Goal: Transaction & Acquisition: Purchase product/service

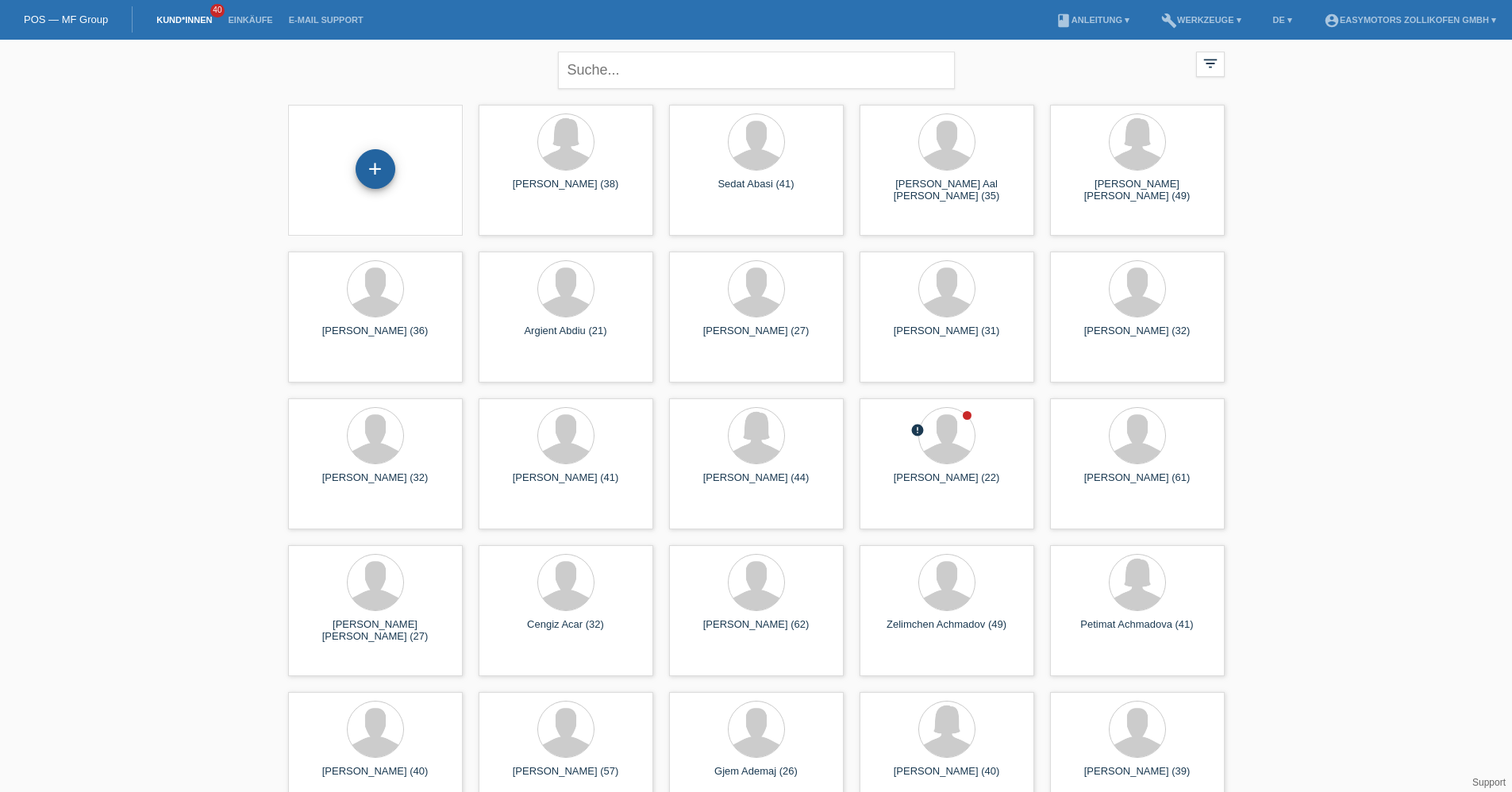
click at [378, 178] on div "+" at bounding box center [376, 170] width 40 height 40
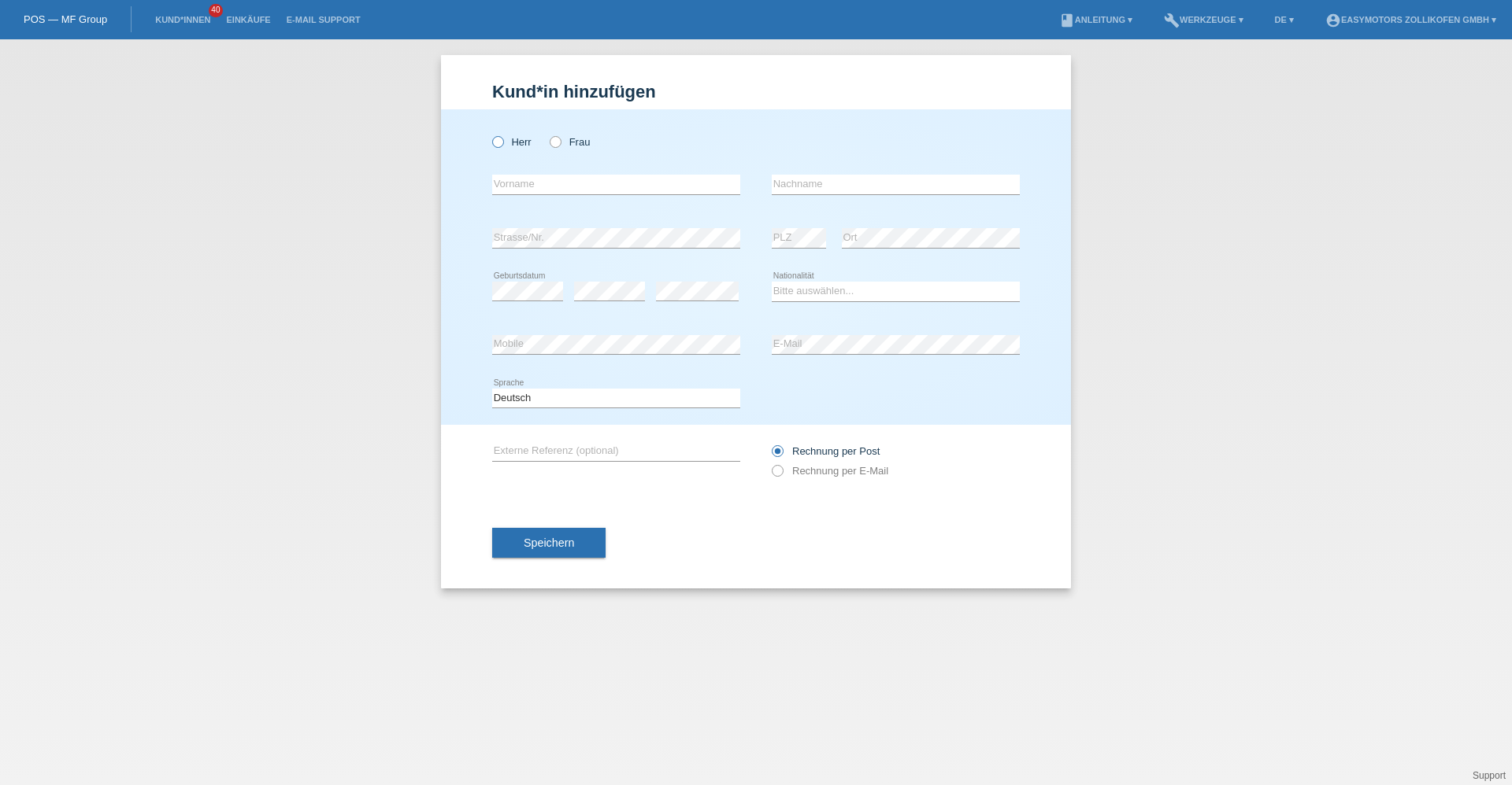
click at [490, 134] on icon at bounding box center [490, 134] width 0 height 0
click at [499, 139] on input "Herr" at bounding box center [497, 141] width 10 height 10
radio input "true"
click at [167, 16] on link "Kund*innen" at bounding box center [183, 19] width 71 height 9
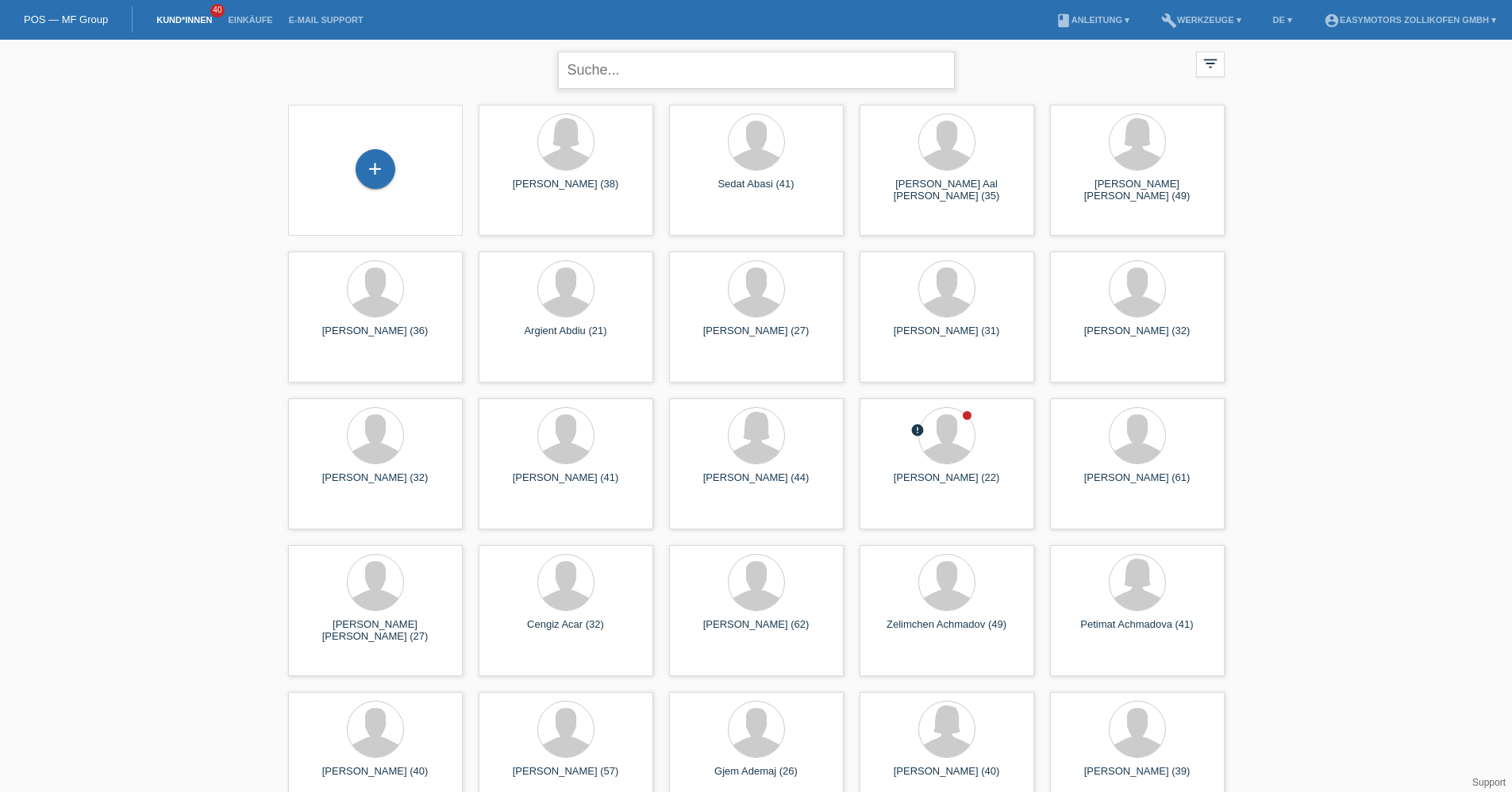
click at [702, 65] on input "text" at bounding box center [756, 70] width 397 height 38
type input "k"
type input "[PERSON_NAME]"
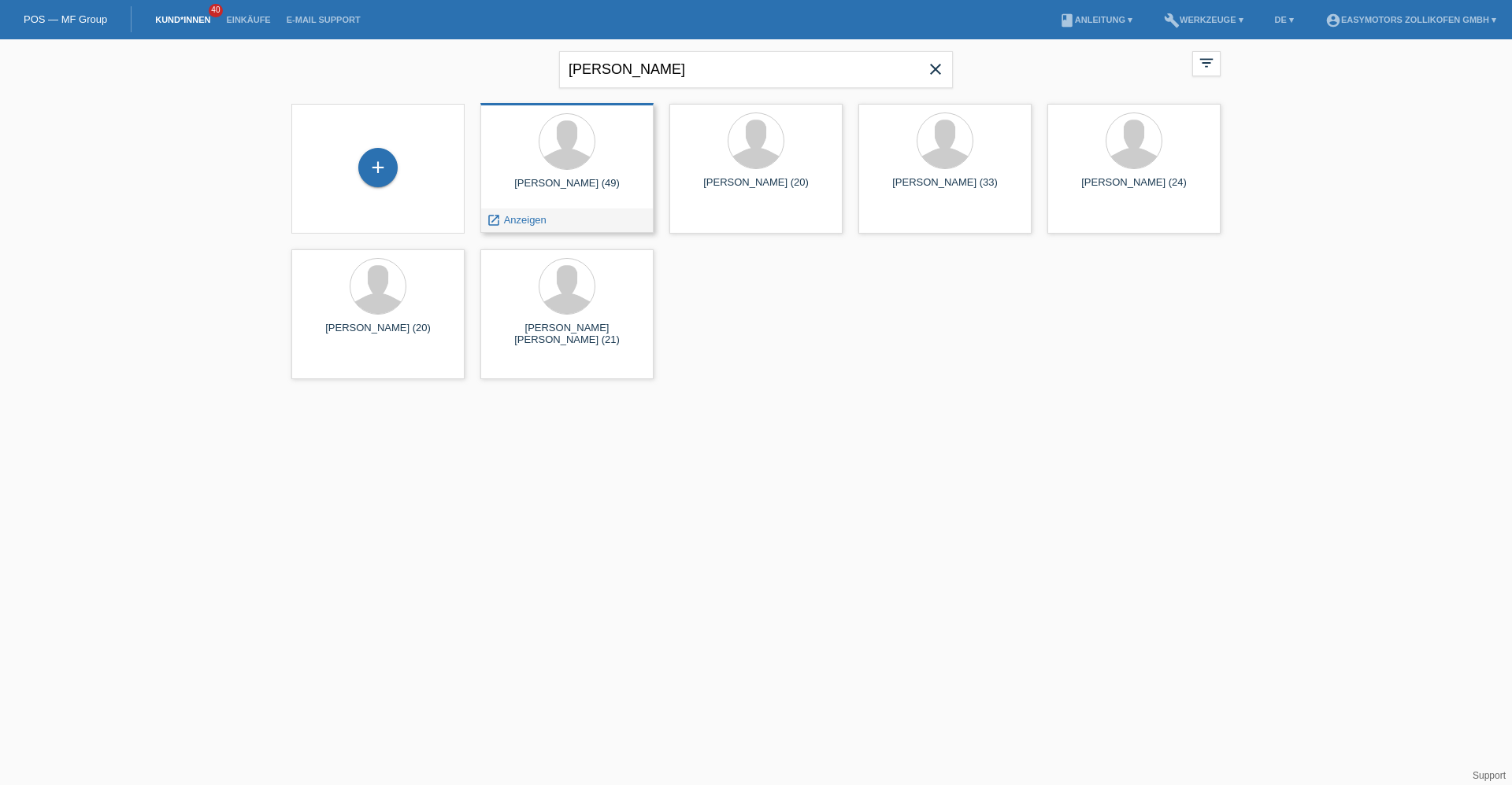
click at [528, 142] on div at bounding box center [567, 142] width 148 height 59
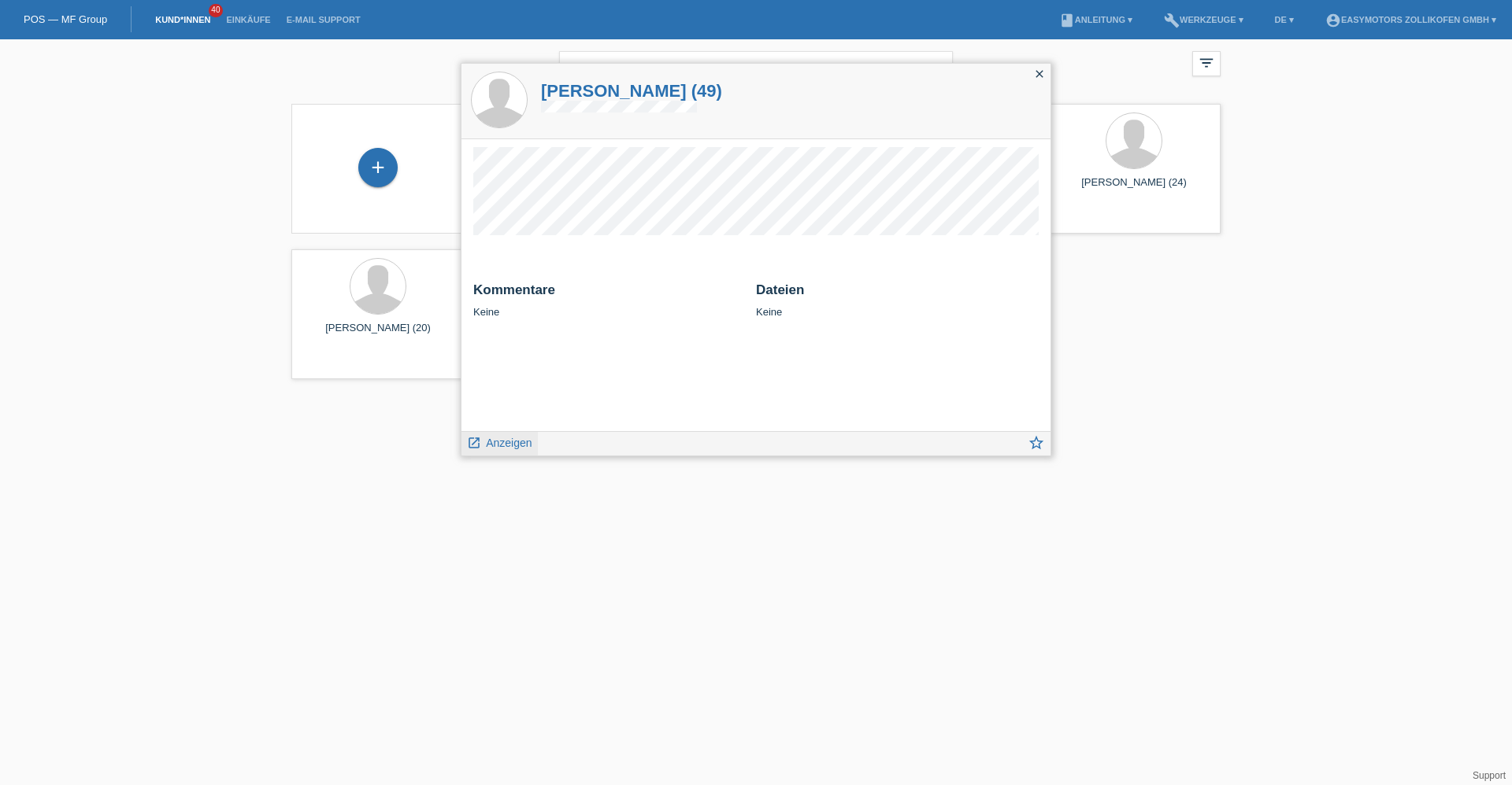
click at [491, 437] on span "Anzeigen" at bounding box center [508, 442] width 46 height 12
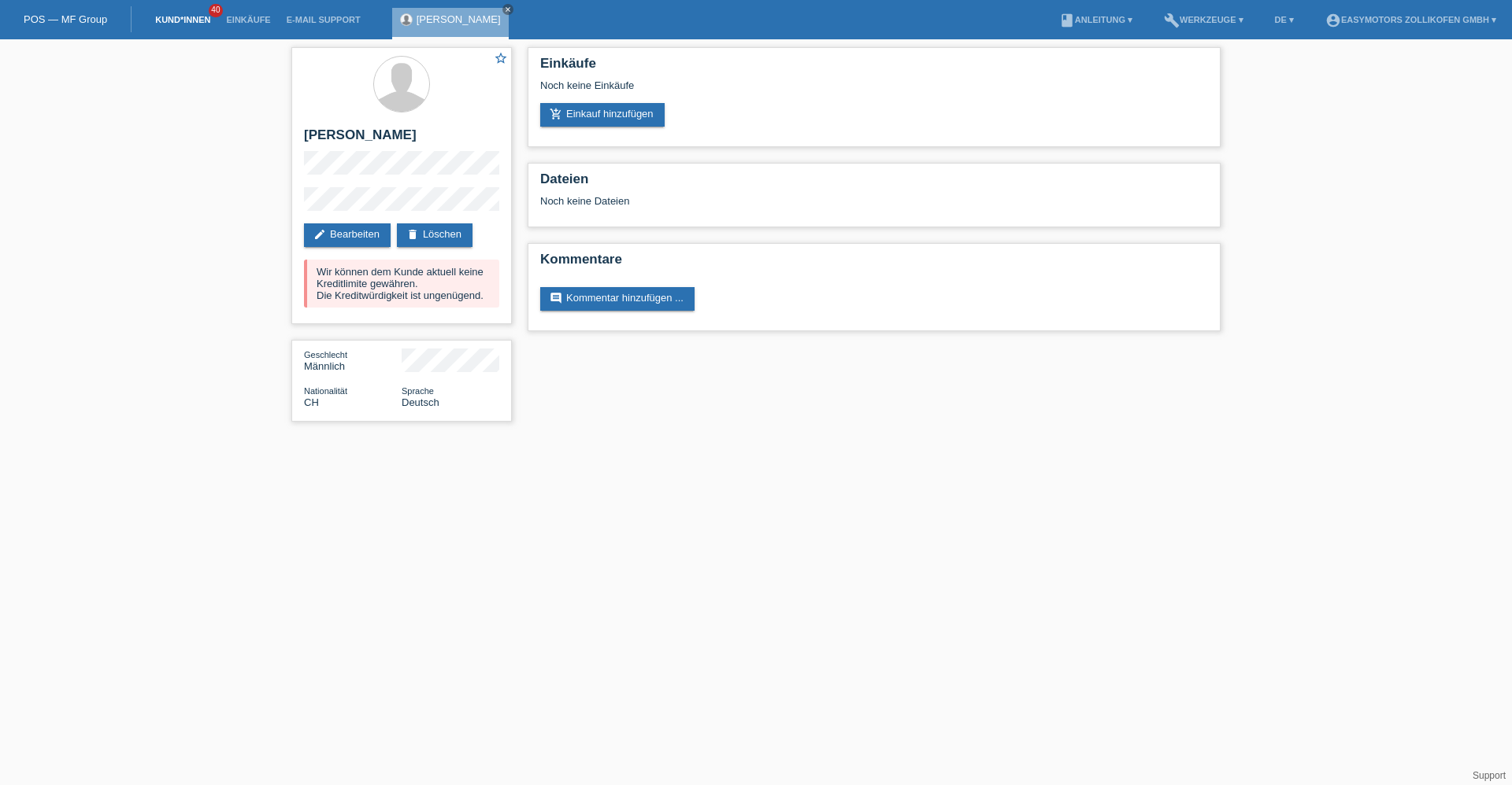
click at [192, 22] on link "Kund*innen" at bounding box center [183, 19] width 71 height 9
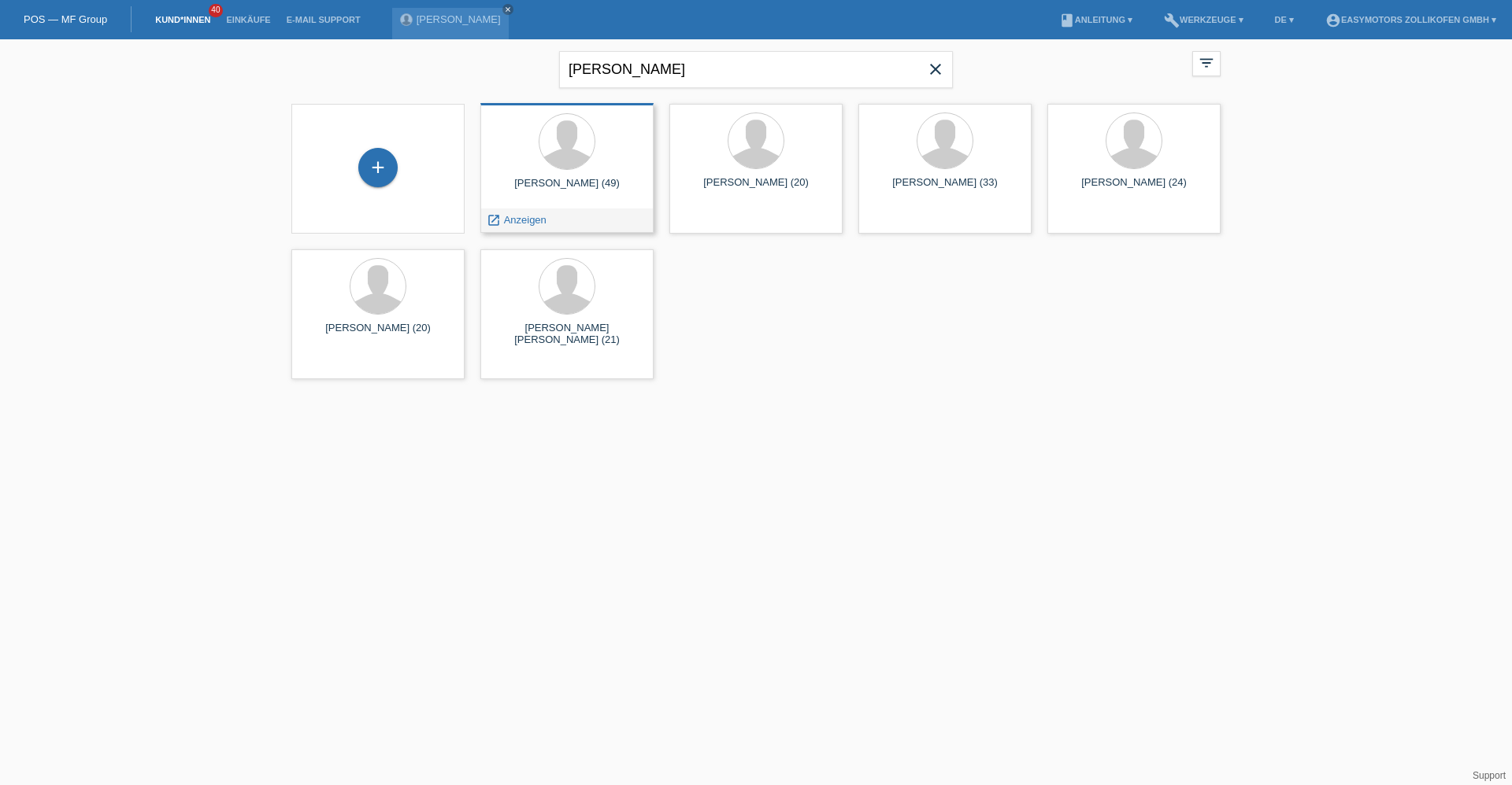
click at [532, 198] on div "[PERSON_NAME] (49)" at bounding box center [567, 190] width 148 height 25
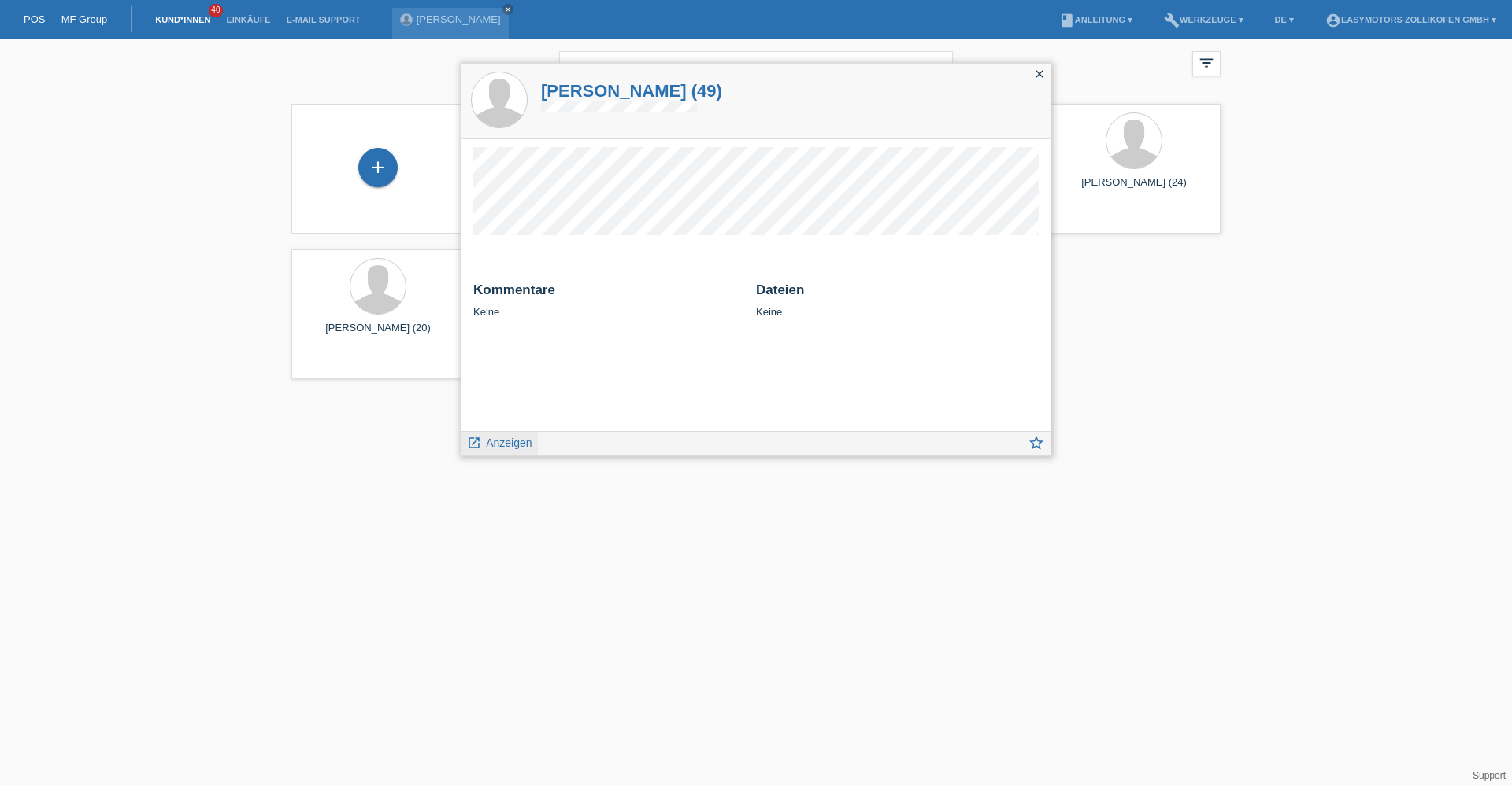
click at [498, 442] on span "Anzeigen" at bounding box center [508, 442] width 46 height 12
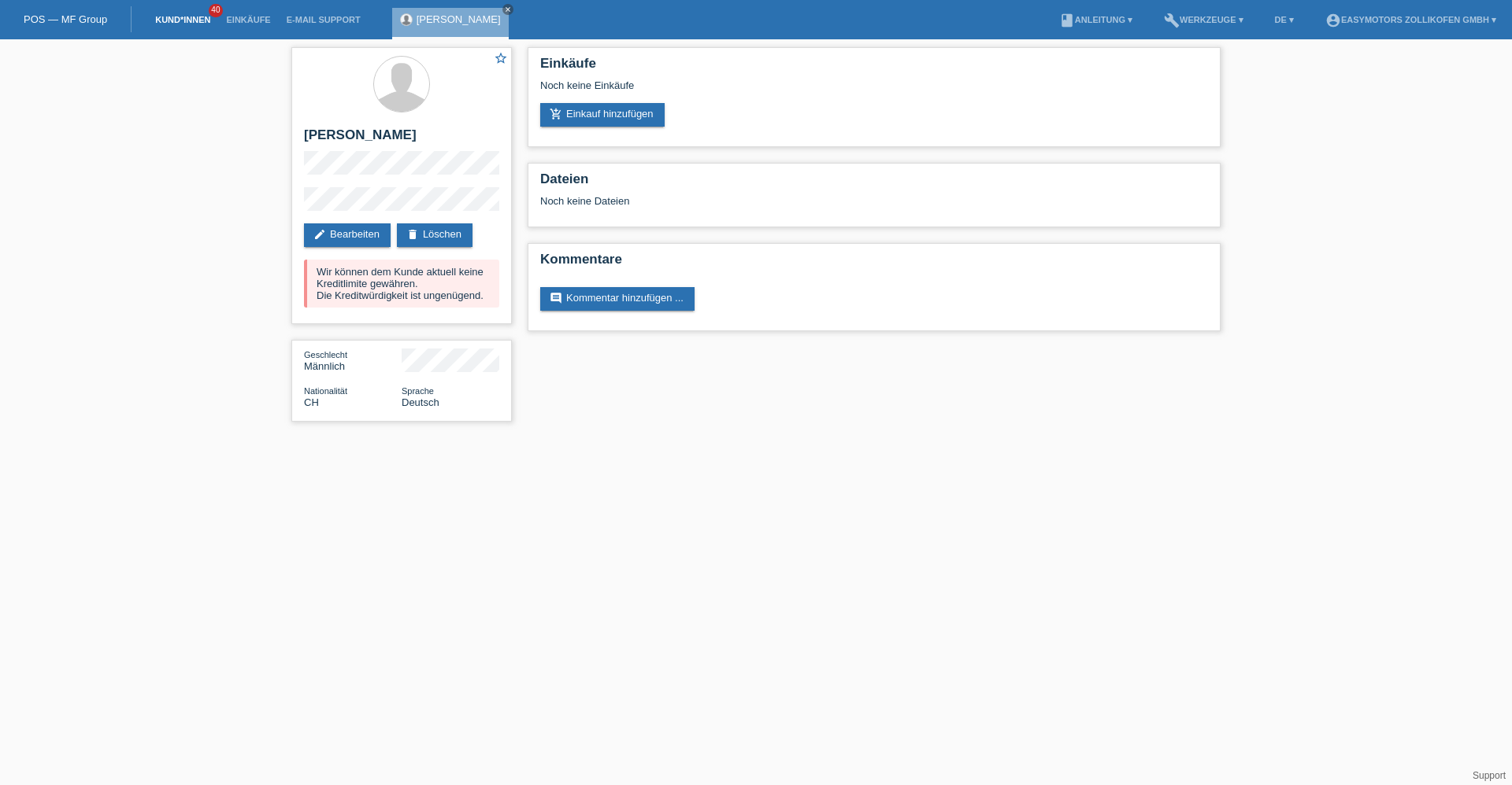
click at [200, 21] on link "Kund*innen" at bounding box center [183, 19] width 71 height 9
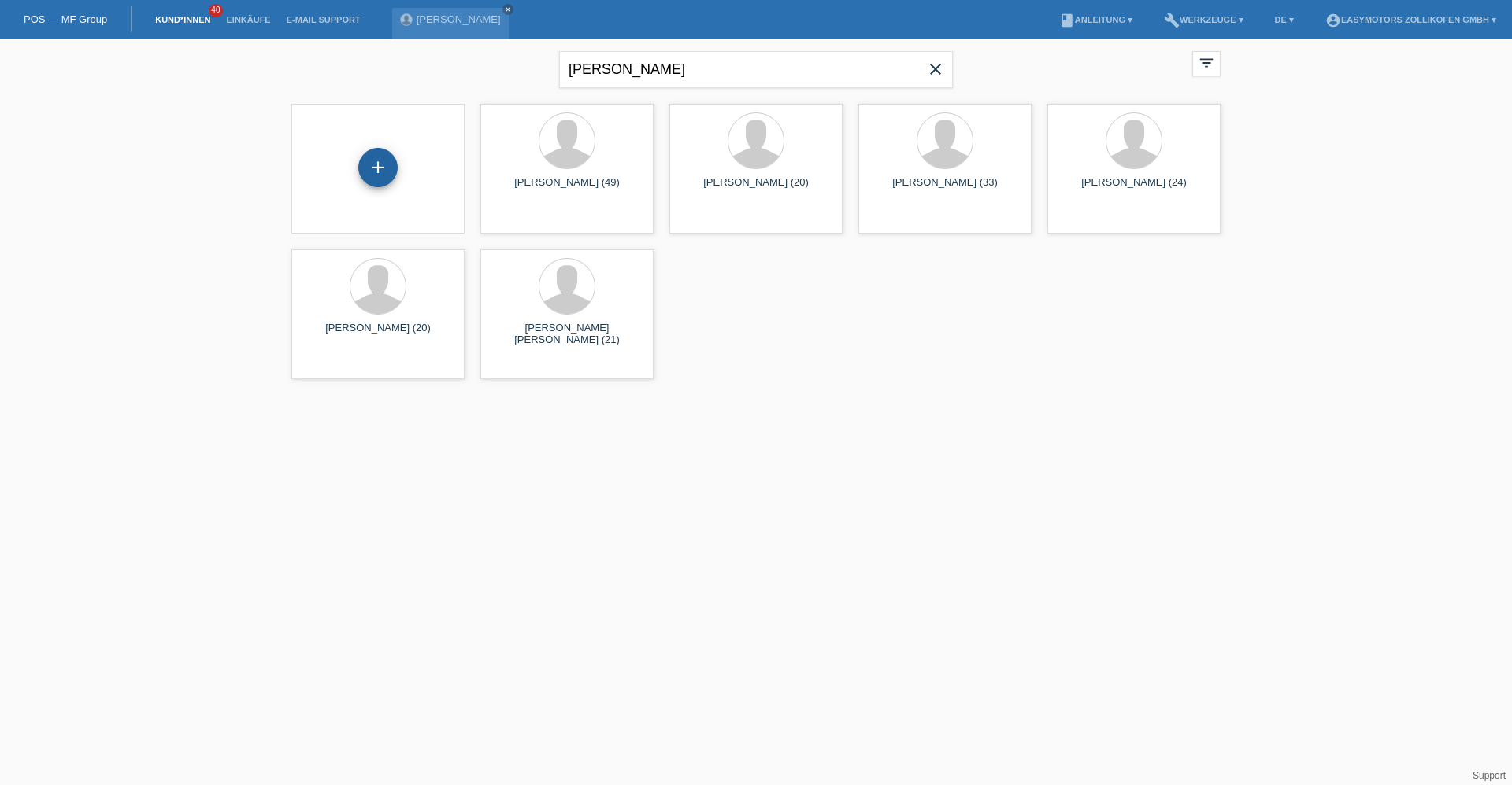
click at [387, 163] on div "+" at bounding box center [378, 168] width 40 height 40
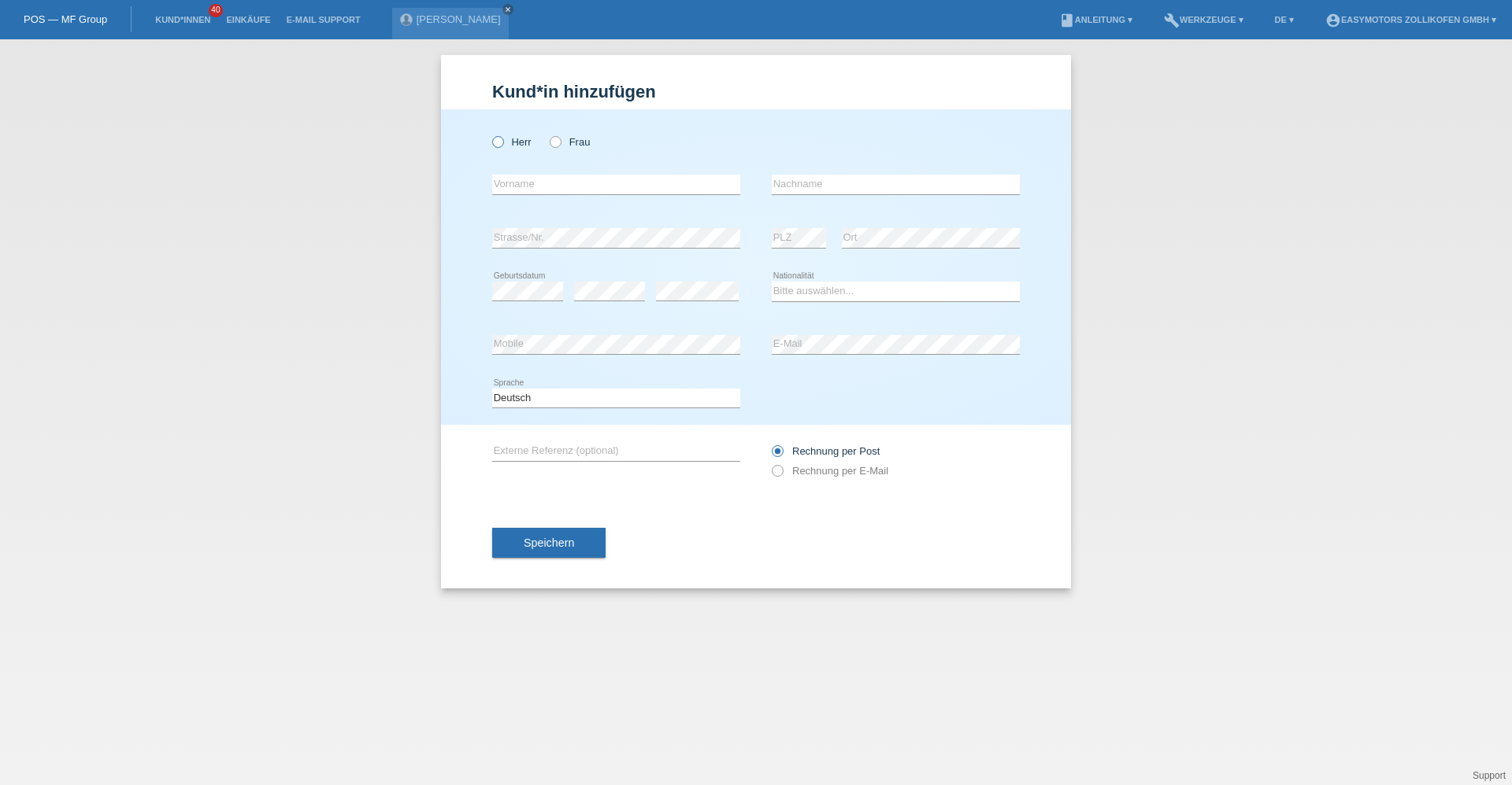
click at [490, 134] on icon at bounding box center [490, 134] width 0 height 0
click at [498, 142] on input "Herr" at bounding box center [497, 141] width 10 height 10
radio input "true"
click at [553, 181] on input "text" at bounding box center [616, 185] width 248 height 20
type input "Yigit"
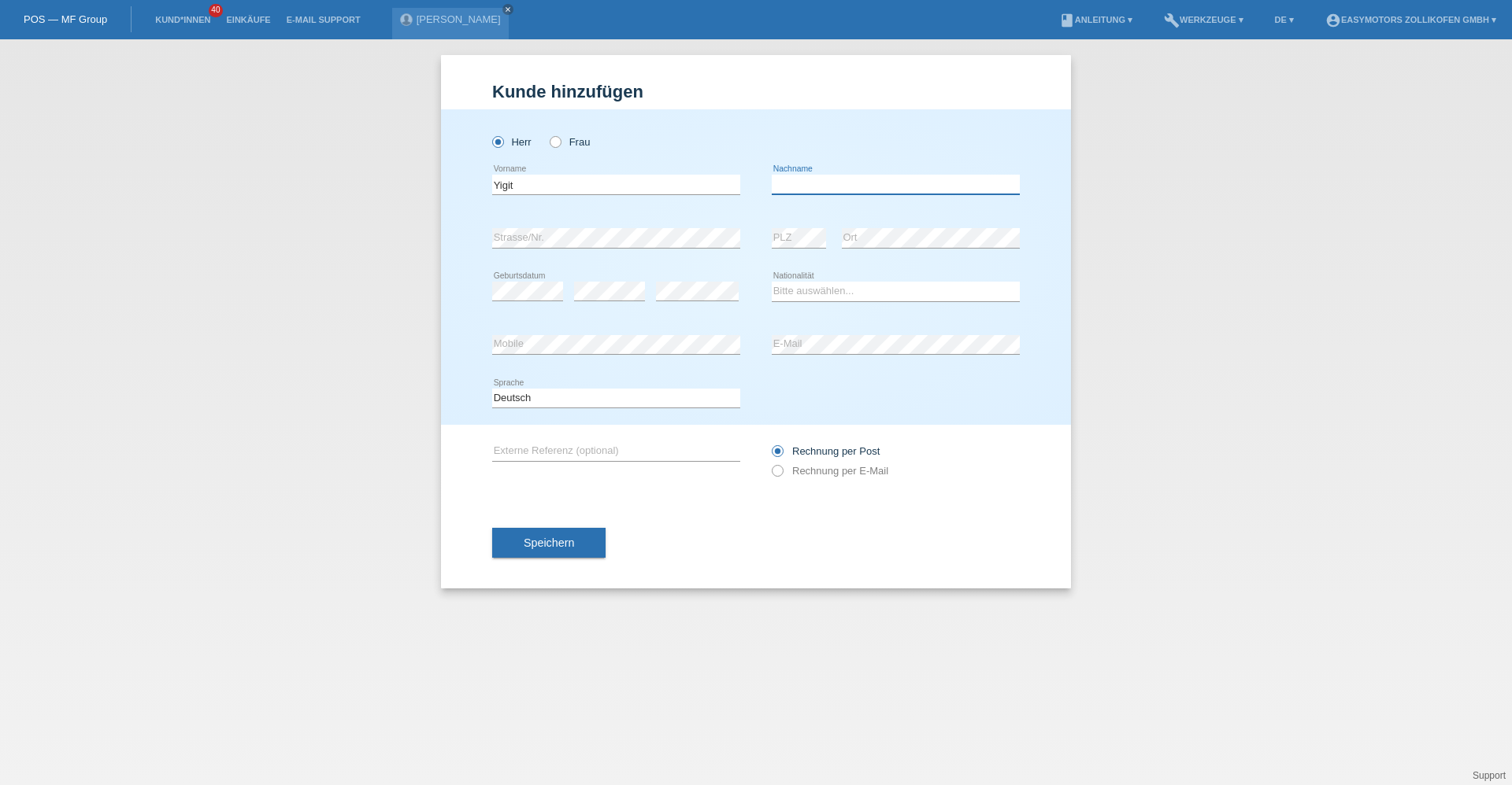
click at [829, 179] on input "text" at bounding box center [895, 185] width 248 height 20
type input "Yunus Emre"
click at [838, 284] on select "Bitte auswählen... Schweiz Deutschland Liechtenstein Österreich ------------ Af…" at bounding box center [895, 291] width 248 height 19
click at [819, 291] on select "Bitte auswählen... Schweiz Deutschland Liechtenstein Österreich ------------ Af…" at bounding box center [895, 291] width 248 height 19
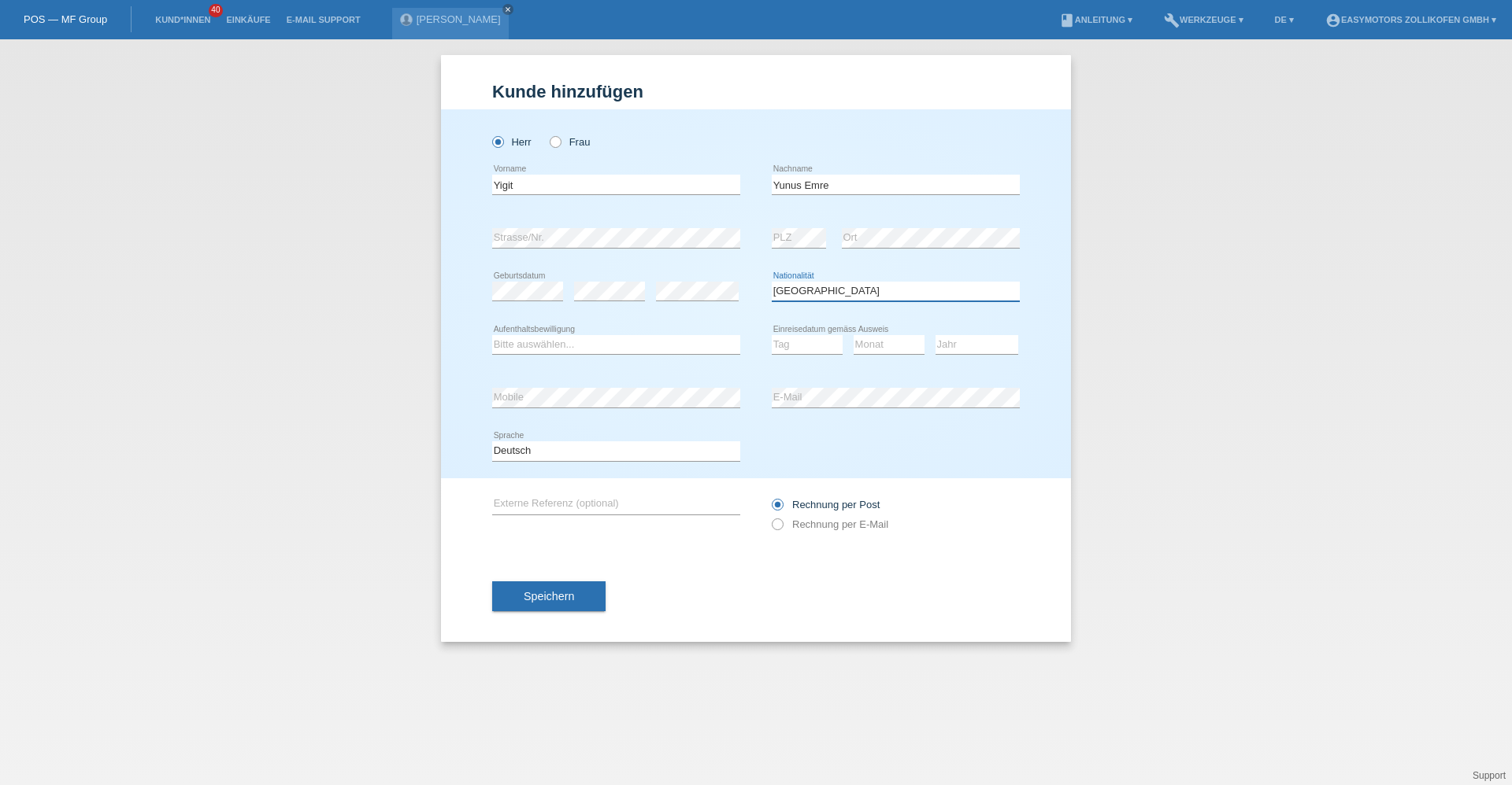
click at [819, 291] on select "Bitte auswählen... Schweiz Deutschland Liechtenstein Österreich ------------ Af…" at bounding box center [895, 291] width 248 height 19
select select "TM"
click at [771, 282] on select "Bitte auswählen... Schweiz Deutschland Liechtenstein Österreich ------------ Af…" at bounding box center [895, 291] width 248 height 19
click at [635, 347] on select "Bitte auswählen... C B B - Flüchtlingsstatus Andere" at bounding box center [616, 344] width 248 height 19
select select "C"
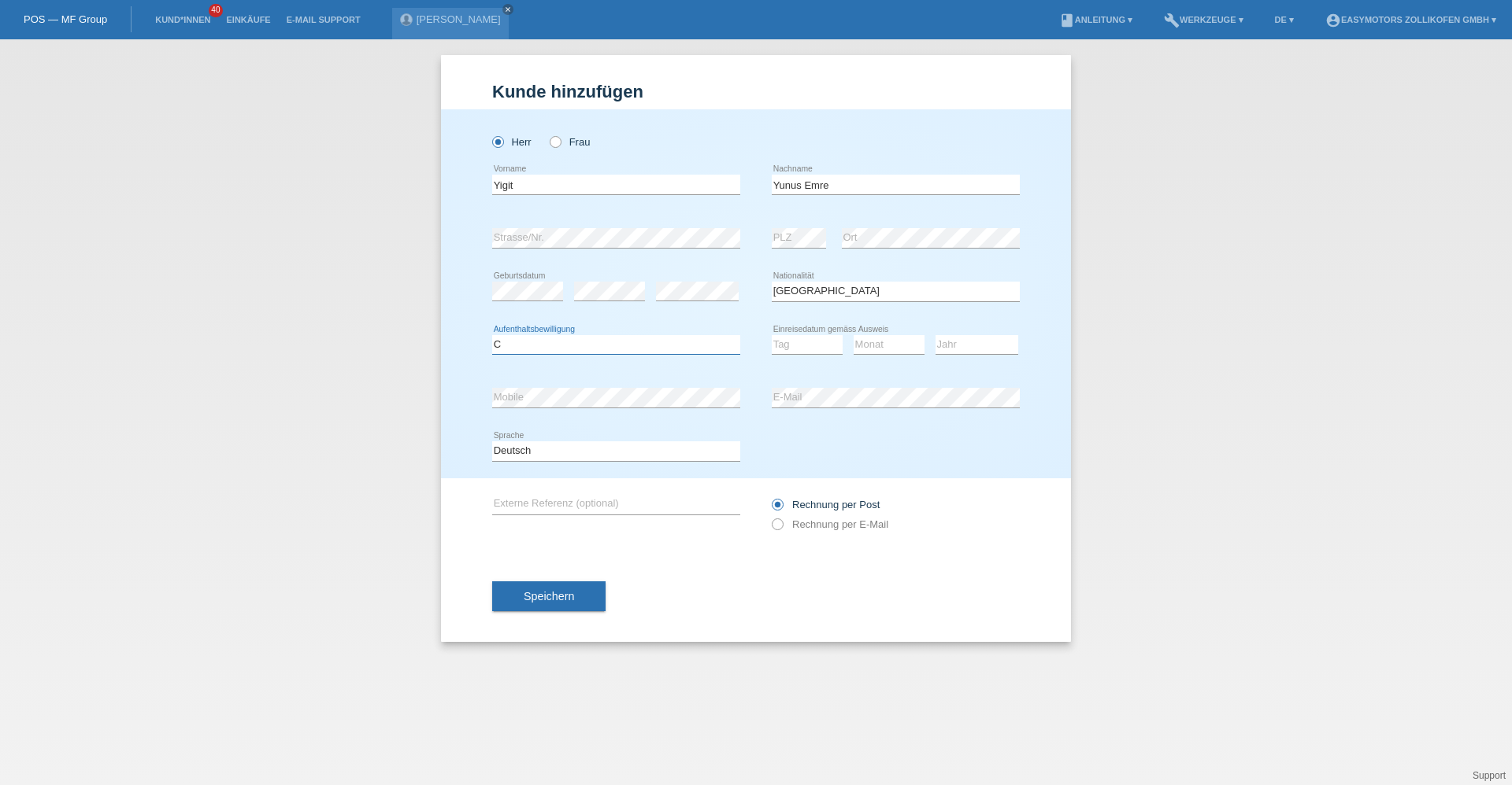
click at [492, 335] on select "Bitte auswählen... C B B - Flüchtlingsstatus Andere" at bounding box center [616, 344] width 248 height 19
click at [825, 340] on select "Tag 01 02 03 04 05 06 07 08 09 10 11" at bounding box center [807, 344] width 71 height 19
click at [771, 335] on select "Tag 01 02 03 04 05 06 07 08 09 10 11" at bounding box center [807, 344] width 71 height 19
click at [810, 340] on select "Tag 01 02 03 04 05 06 07 08 09 10 11" at bounding box center [807, 344] width 71 height 19
select select "10"
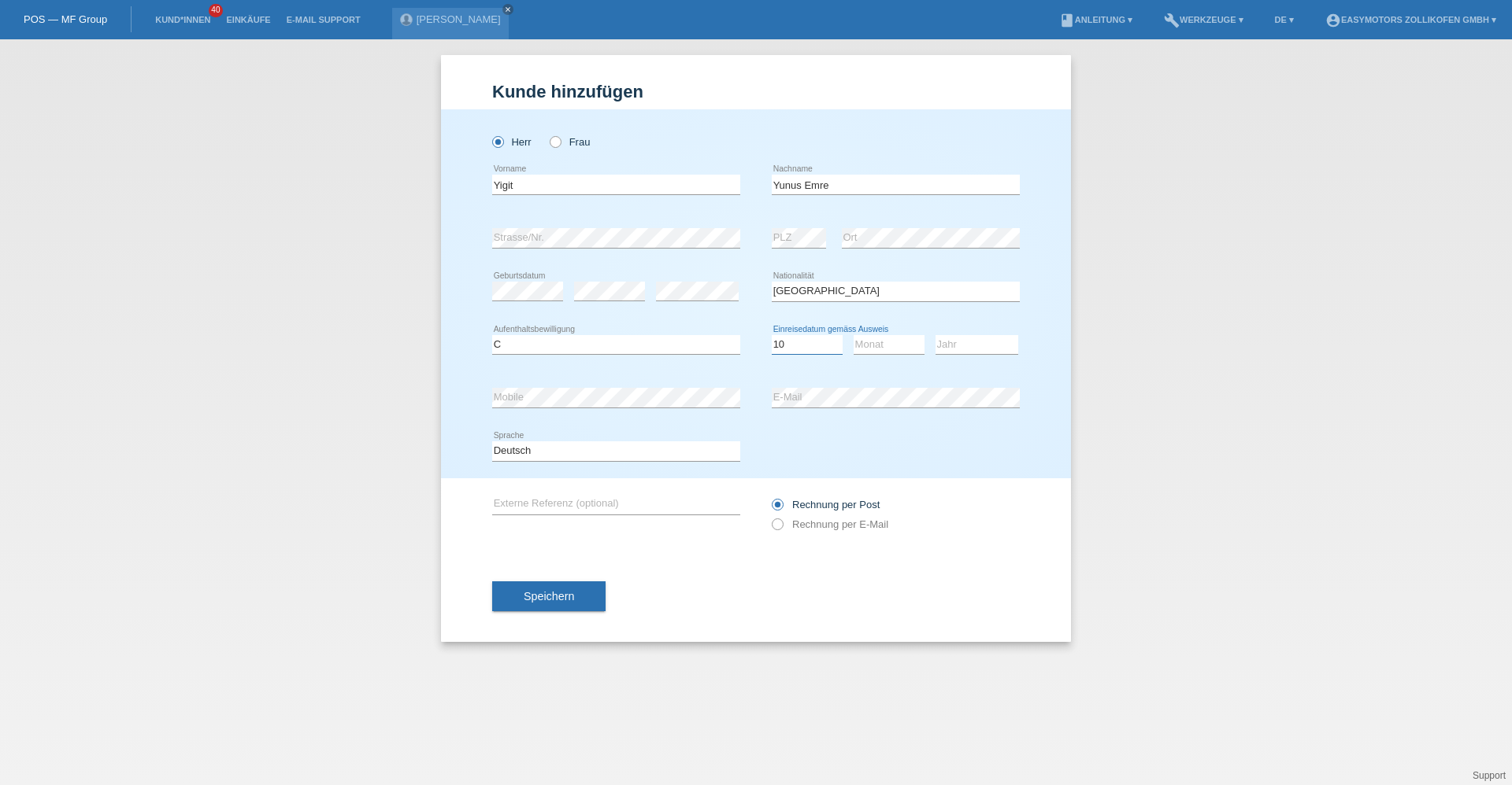
click at [771, 335] on select "Tag 01 02 03 04 05 06 07 08 09 10 11" at bounding box center [807, 344] width 71 height 19
click at [872, 346] on select "Monat 01 02 03 04 05 06 07 08 09 10 11" at bounding box center [889, 344] width 71 height 19
click at [895, 335] on select "Monat 01 02 03 04 05 06 07 08 09 10 11" at bounding box center [889, 344] width 71 height 19
select select "07"
click at [853, 335] on select "Monat 01 02 03 04 05 06 07 08 09 10 11" at bounding box center [889, 344] width 71 height 19
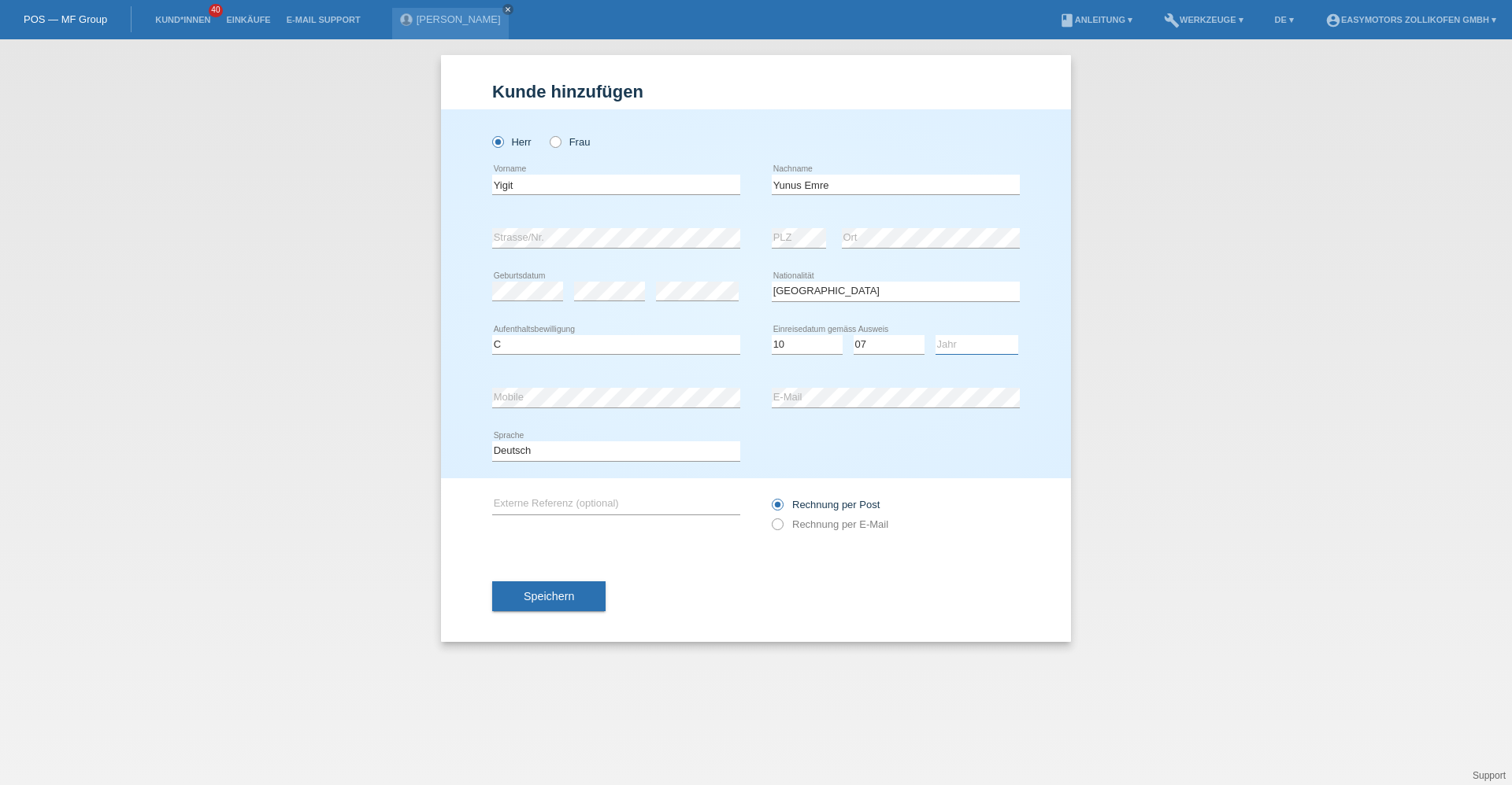
click at [981, 345] on select "Jahr 2025 2024 2023 2022 2021 2020 2019 2018 2017 2016 2015 2014 2013 2012 2011…" at bounding box center [977, 344] width 83 height 19
select select "2003"
click at [935, 335] on select "Jahr 2025 2024 2023 2022 2021 2020 2019 2018 2017 2016 2015 2014 2013 2012 2011…" at bounding box center [977, 344] width 83 height 19
click at [543, 603] on button "Speichern" at bounding box center [548, 596] width 114 height 30
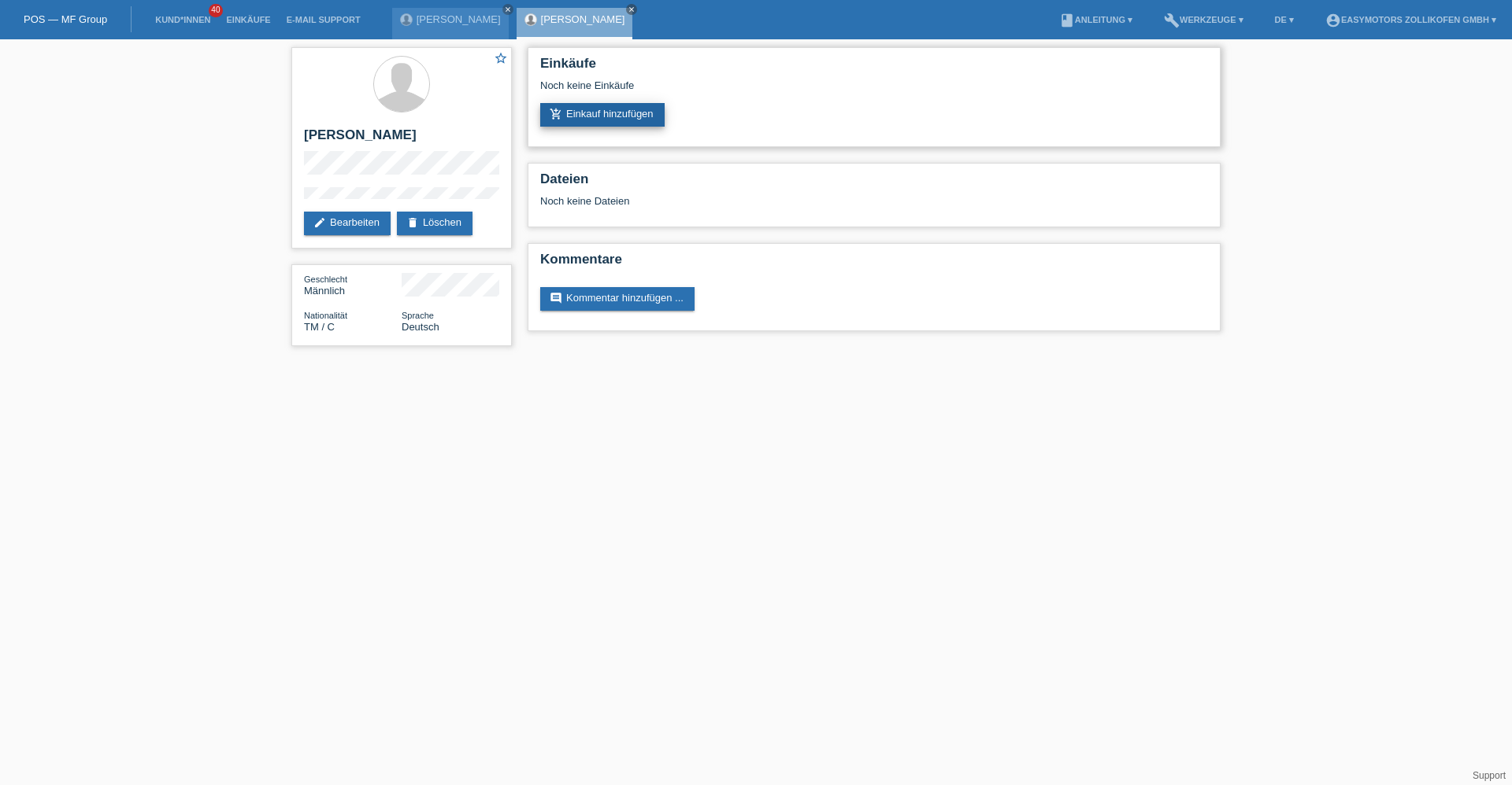
click at [615, 107] on link "add_shopping_cart Einkauf hinzufügen" at bounding box center [602, 114] width 124 height 24
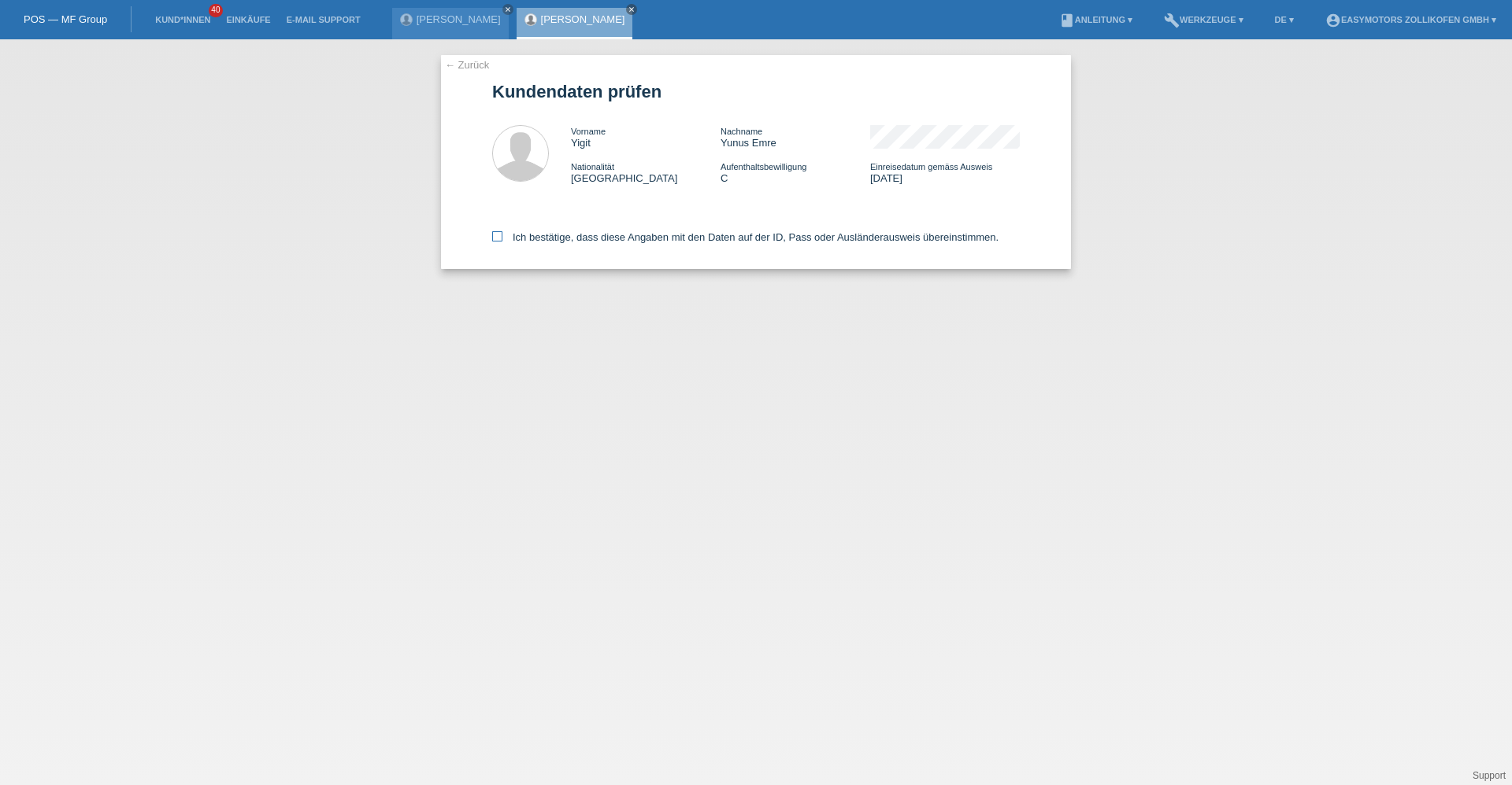
click at [495, 234] on icon at bounding box center [497, 236] width 10 height 10
click at [495, 234] on input "Ich bestätige, dass diese Angaben mit den Daten auf der ID, Pass oder Ausländer…" at bounding box center [497, 236] width 10 height 10
checkbox input "true"
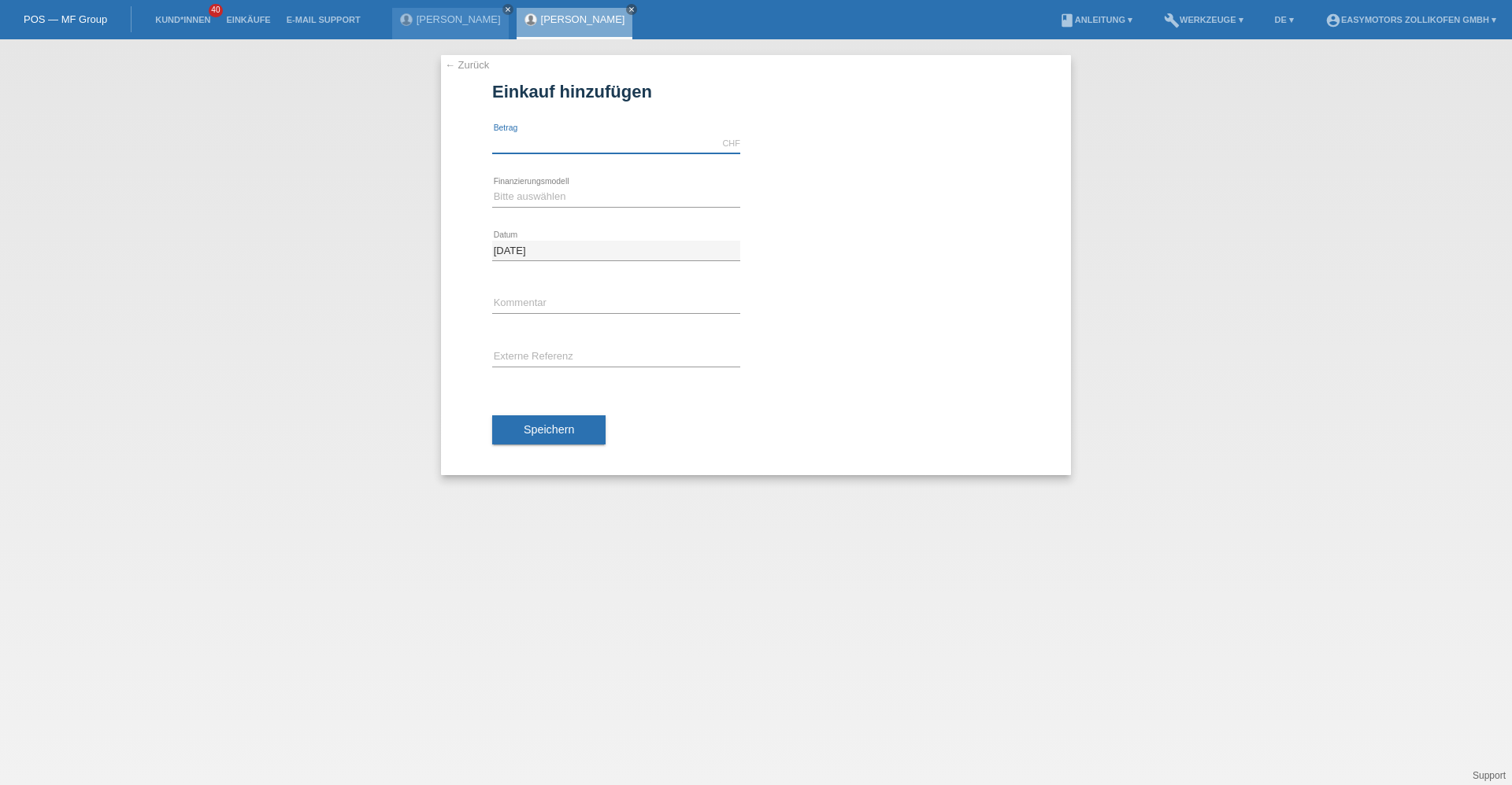
click at [531, 136] on input "text" at bounding box center [616, 144] width 248 height 20
type input "2690.00"
click at [525, 199] on select "Bitte auswählen Fixe Raten Kauf auf Rechnung mit Teilzahlungsoption" at bounding box center [616, 196] width 248 height 19
select select "67"
click at [492, 187] on select "Bitte auswählen Fixe Raten Kauf auf Rechnung mit Teilzahlungsoption" at bounding box center [616, 196] width 248 height 19
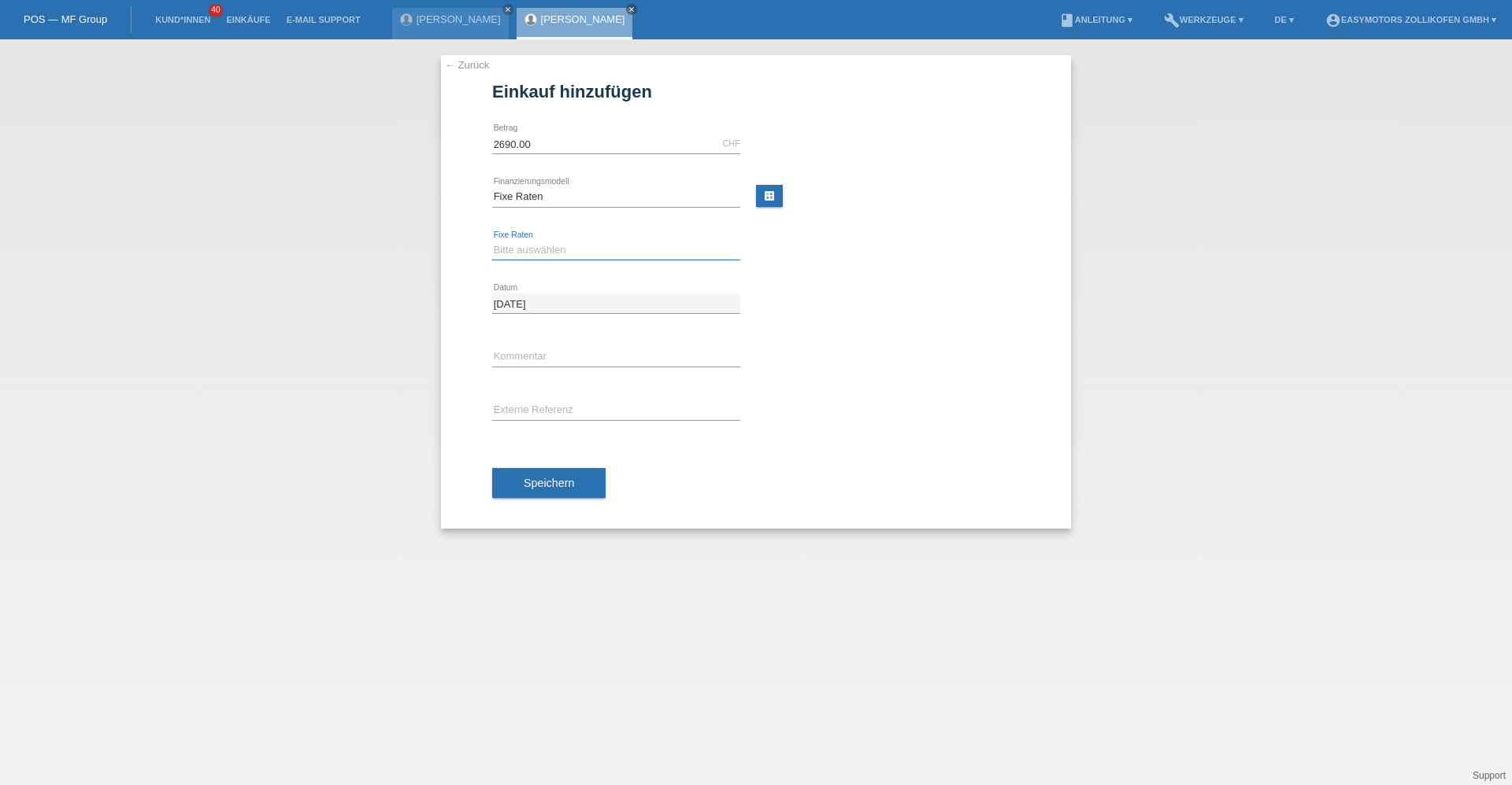
click at [537, 251] on select "Bitte auswählen 12 Raten 24 Raten 36 Raten 48 Raten" at bounding box center [616, 250] width 248 height 19
select select "136"
click at [492, 241] on select "Bitte auswählen 12 Raten 24 Raten 36 Raten 48 Raten" at bounding box center [616, 250] width 248 height 19
drag, startPoint x: 543, startPoint y: 487, endPoint x: 569, endPoint y: 506, distance: 32.2
click at [544, 488] on span "Speichern" at bounding box center [548, 483] width 51 height 12
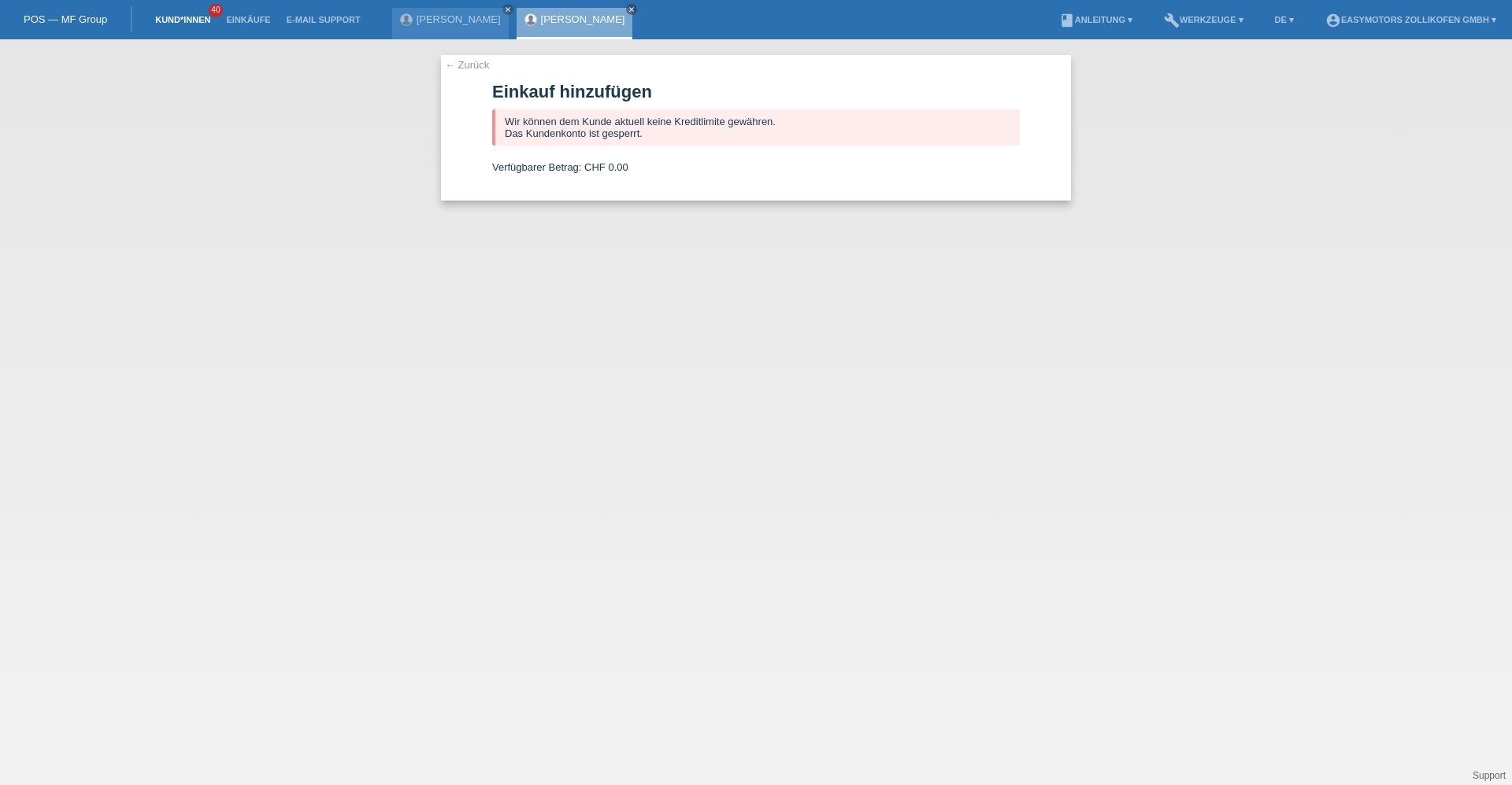
drag, startPoint x: 181, startPoint y: 17, endPoint x: 188, endPoint y: 23, distance: 9.2
click at [181, 17] on link "Kund*innen" at bounding box center [183, 19] width 71 height 9
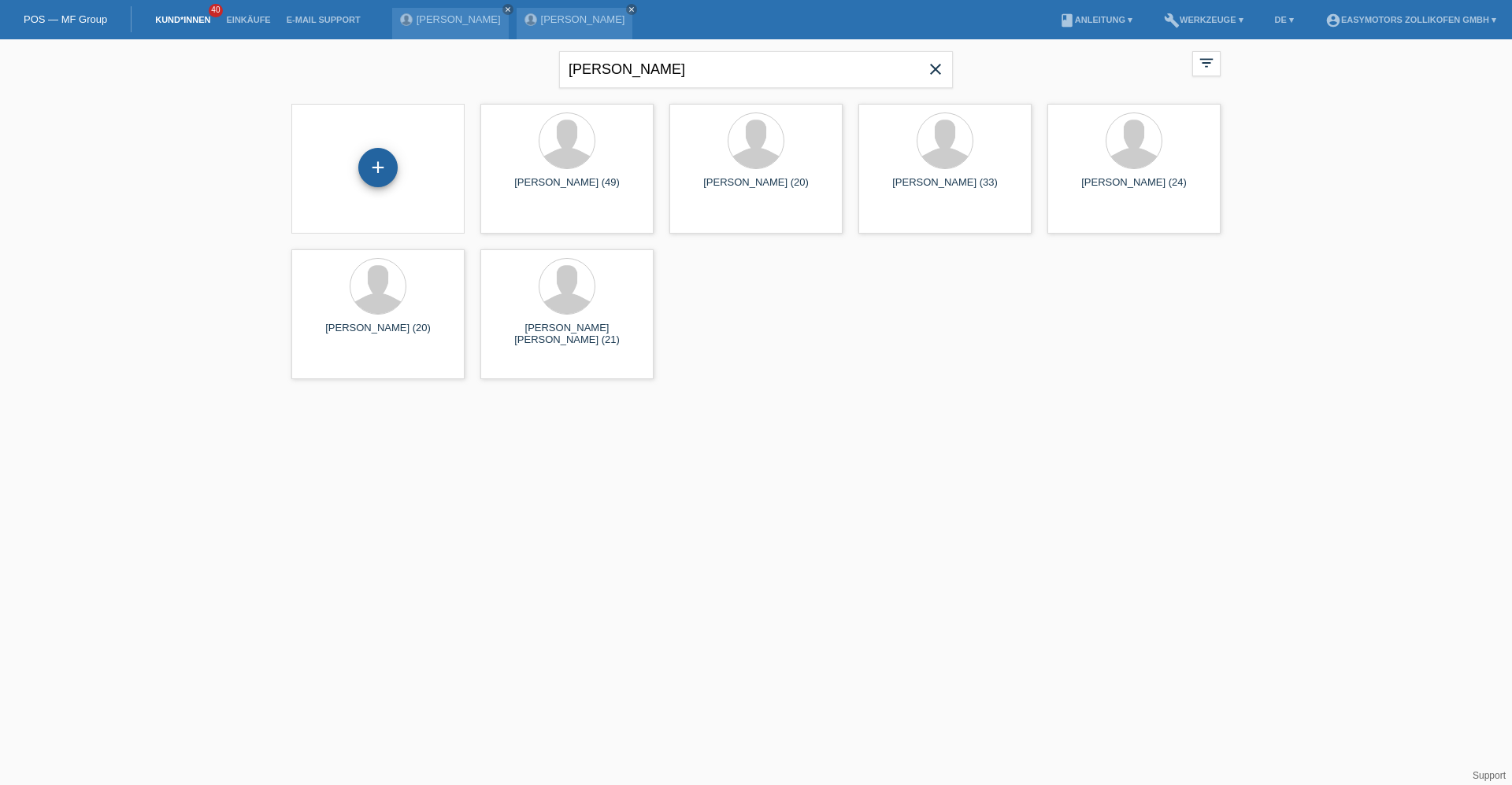
click at [380, 170] on div "+" at bounding box center [378, 168] width 40 height 40
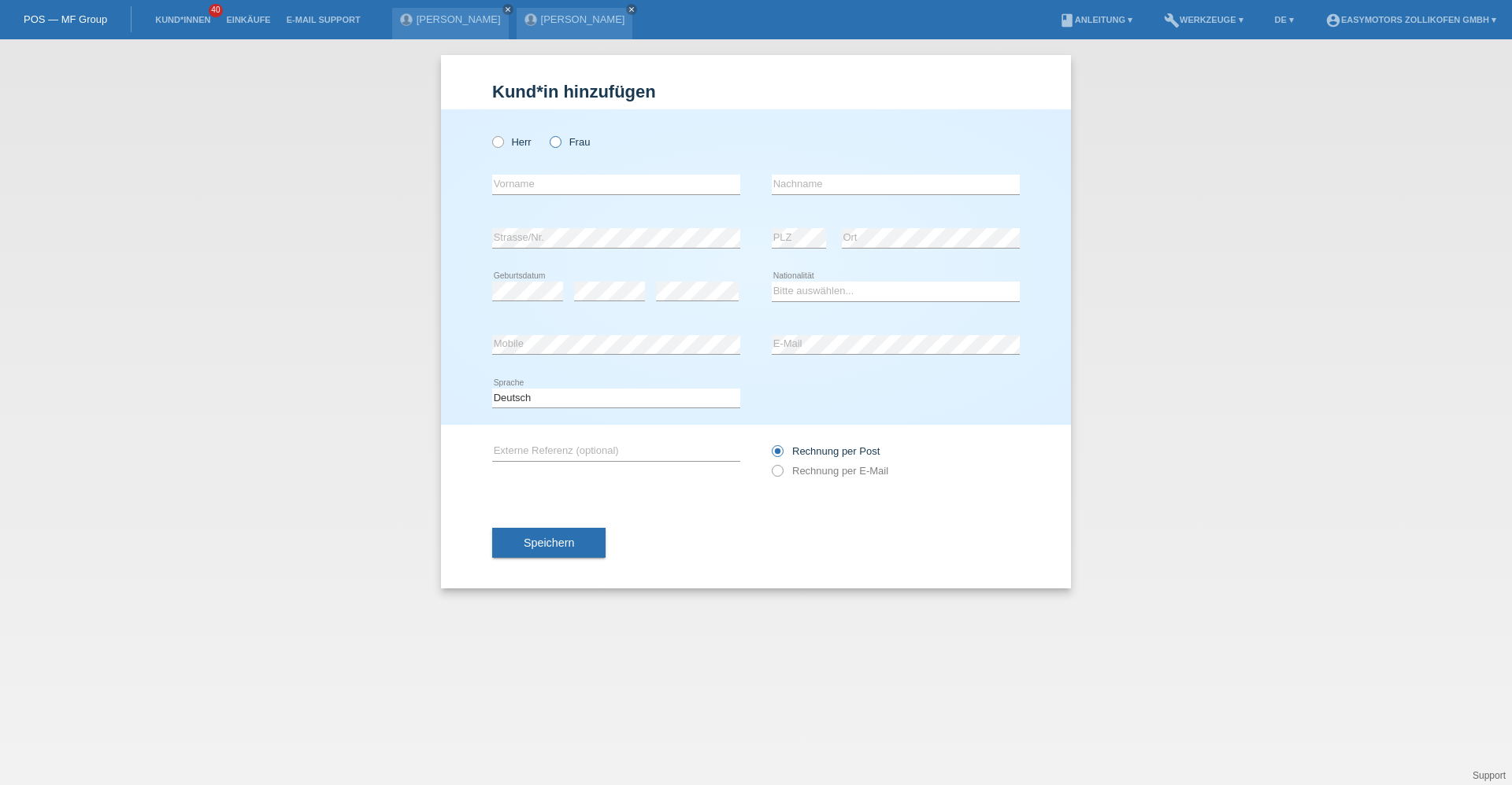
click at [564, 140] on label "Frau" at bounding box center [569, 142] width 40 height 12
click at [560, 140] on input "Frau" at bounding box center [554, 141] width 10 height 10
radio input "true"
click at [544, 181] on input "text" at bounding box center [616, 185] width 248 height 20
type input "Falipa"
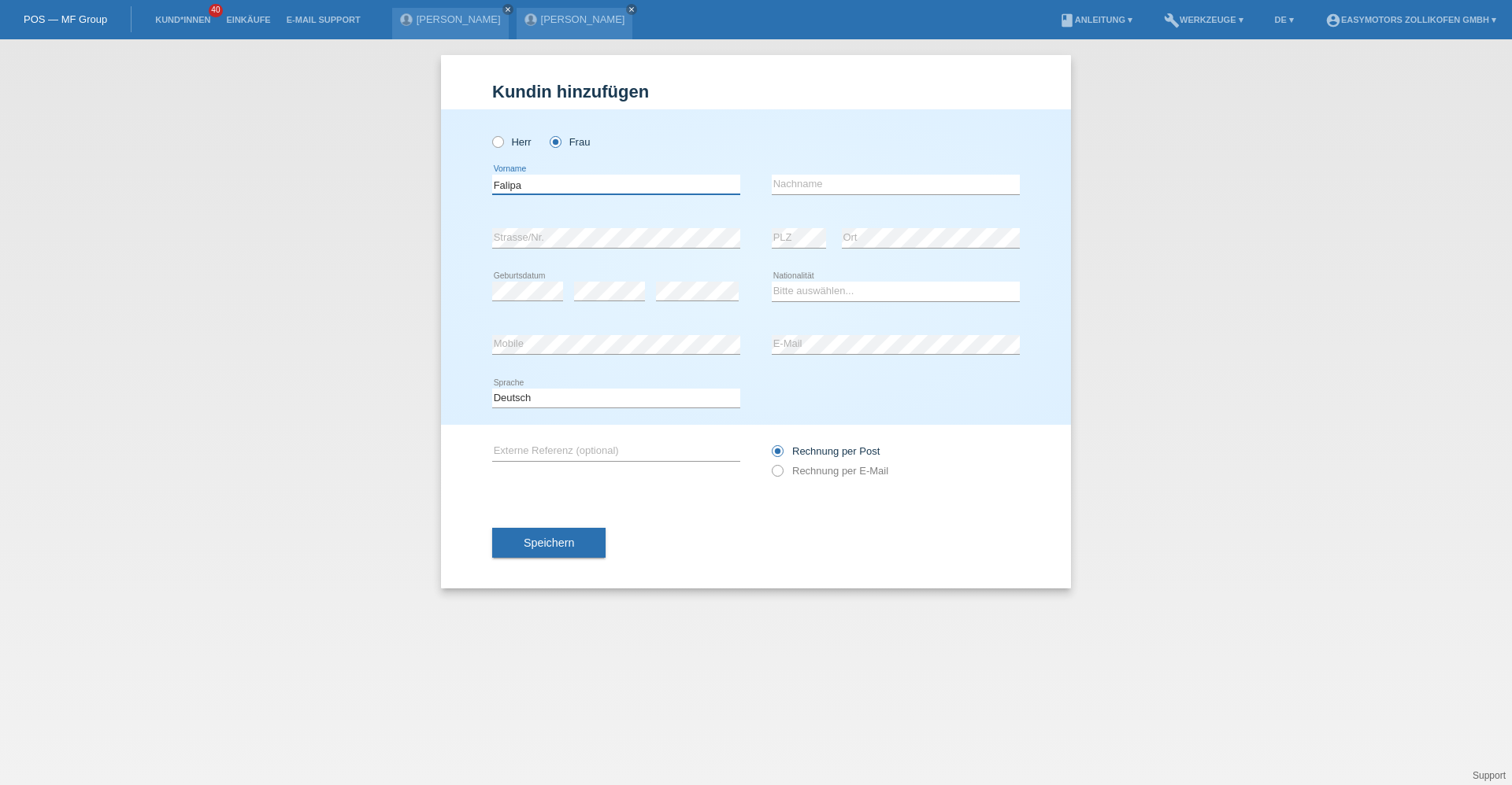
drag, startPoint x: 568, startPoint y: 185, endPoint x: 467, endPoint y: 187, distance: 101.0
click at [467, 187] on div "Herr Frau [GEOGRAPHIC_DATA] error Vorname C" at bounding box center [756, 267] width 630 height 315
click at [498, 184] on input "text" at bounding box center [616, 185] width 248 height 20
type input "Falipa"
click at [853, 183] on input "text" at bounding box center [895, 185] width 248 height 20
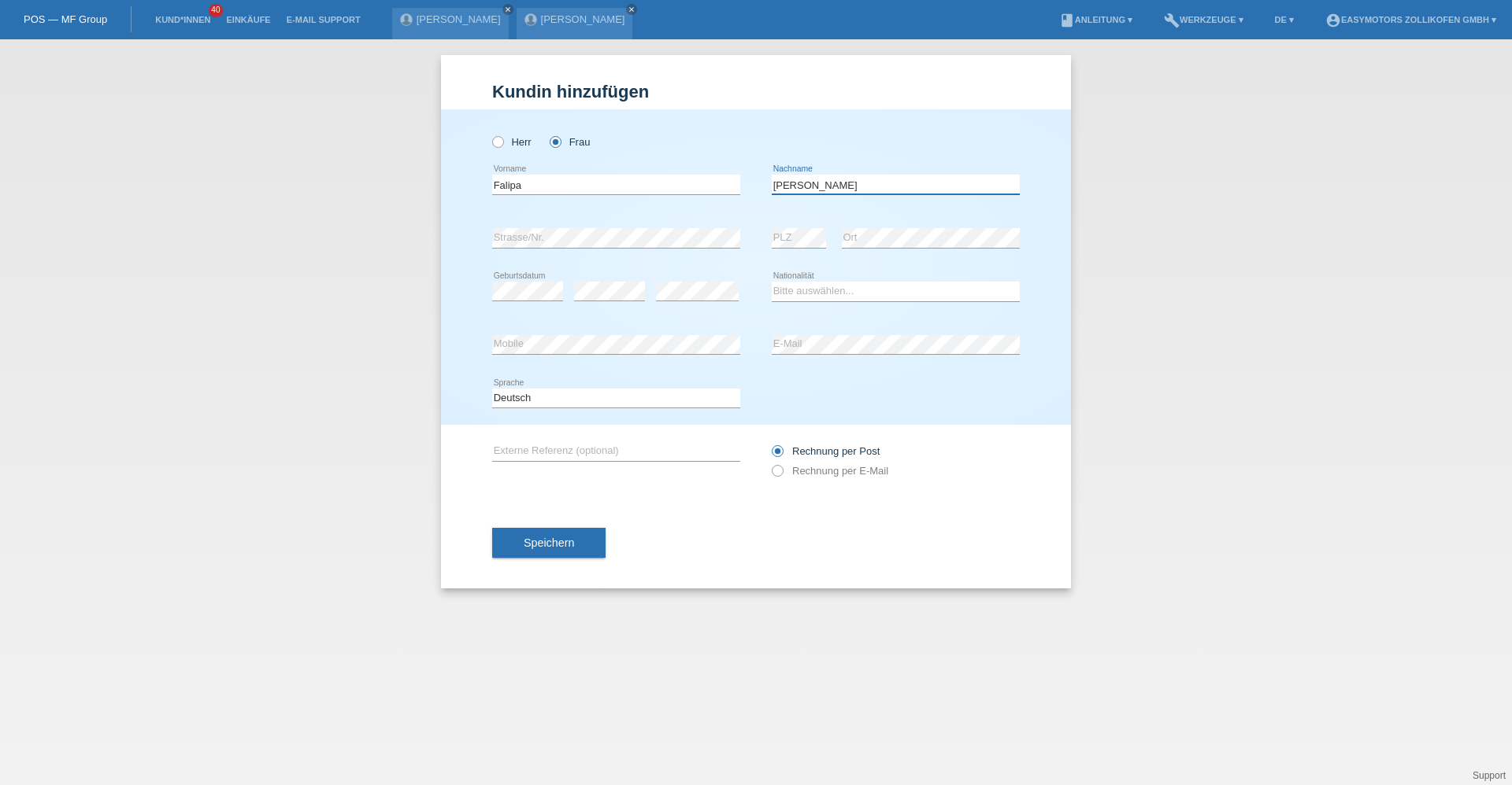
type input "[PERSON_NAME]"
click at [826, 291] on select "Bitte auswählen... [GEOGRAPHIC_DATA] [GEOGRAPHIC_DATA] [GEOGRAPHIC_DATA] [GEOGR…" at bounding box center [895, 291] width 248 height 19
click at [710, 576] on div "Speichern" at bounding box center [756, 543] width 528 height 91
click at [882, 290] on select "Bitte auswählen... [GEOGRAPHIC_DATA] [GEOGRAPHIC_DATA] [GEOGRAPHIC_DATA] [GEOGR…" at bounding box center [895, 291] width 248 height 19
select select "CH"
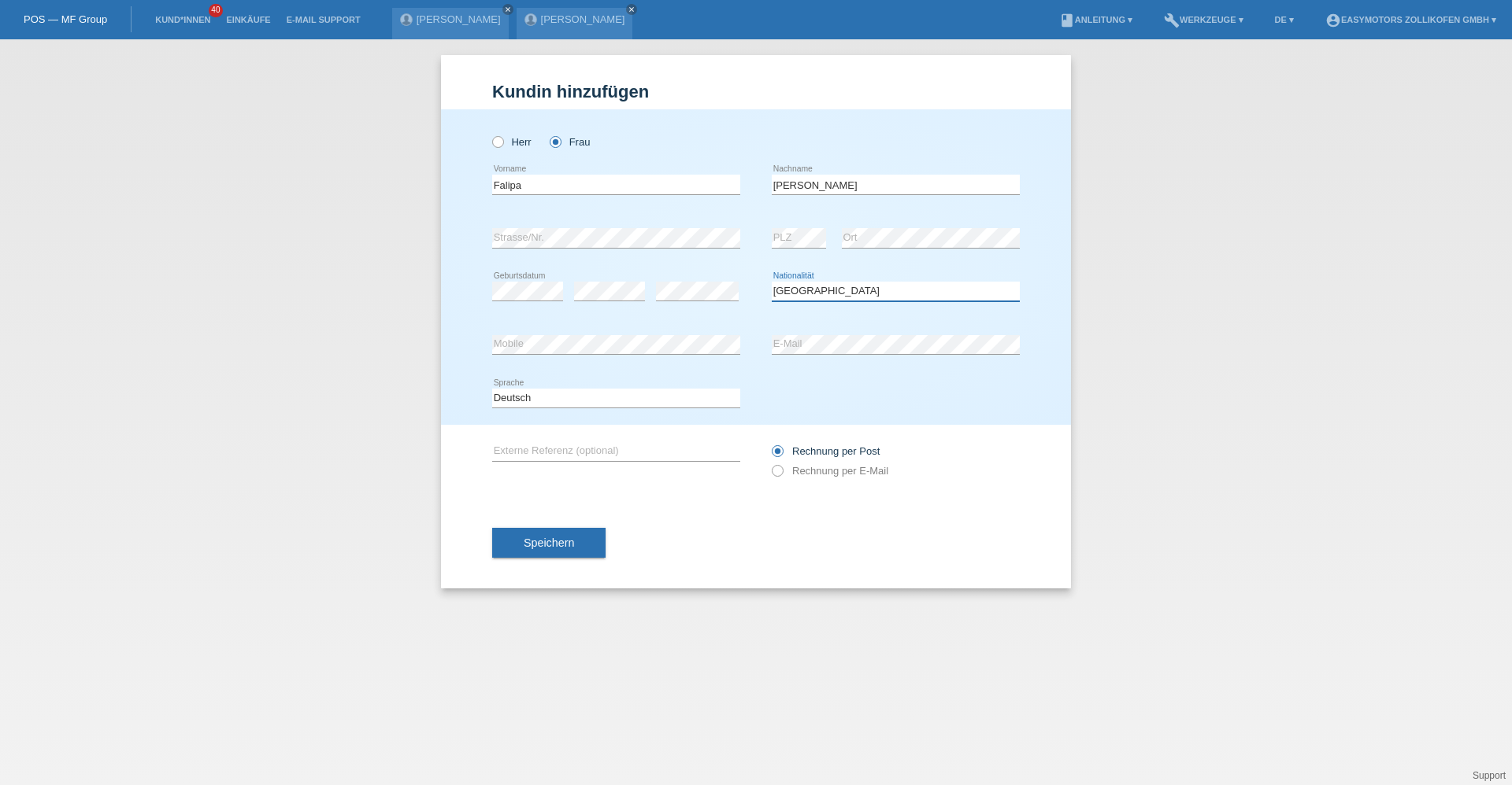
click at [771, 282] on select "Bitte auswählen... [GEOGRAPHIC_DATA] [GEOGRAPHIC_DATA] [GEOGRAPHIC_DATA] [GEOGR…" at bounding box center [895, 291] width 248 height 19
click at [554, 543] on span "Speichern" at bounding box center [548, 542] width 51 height 12
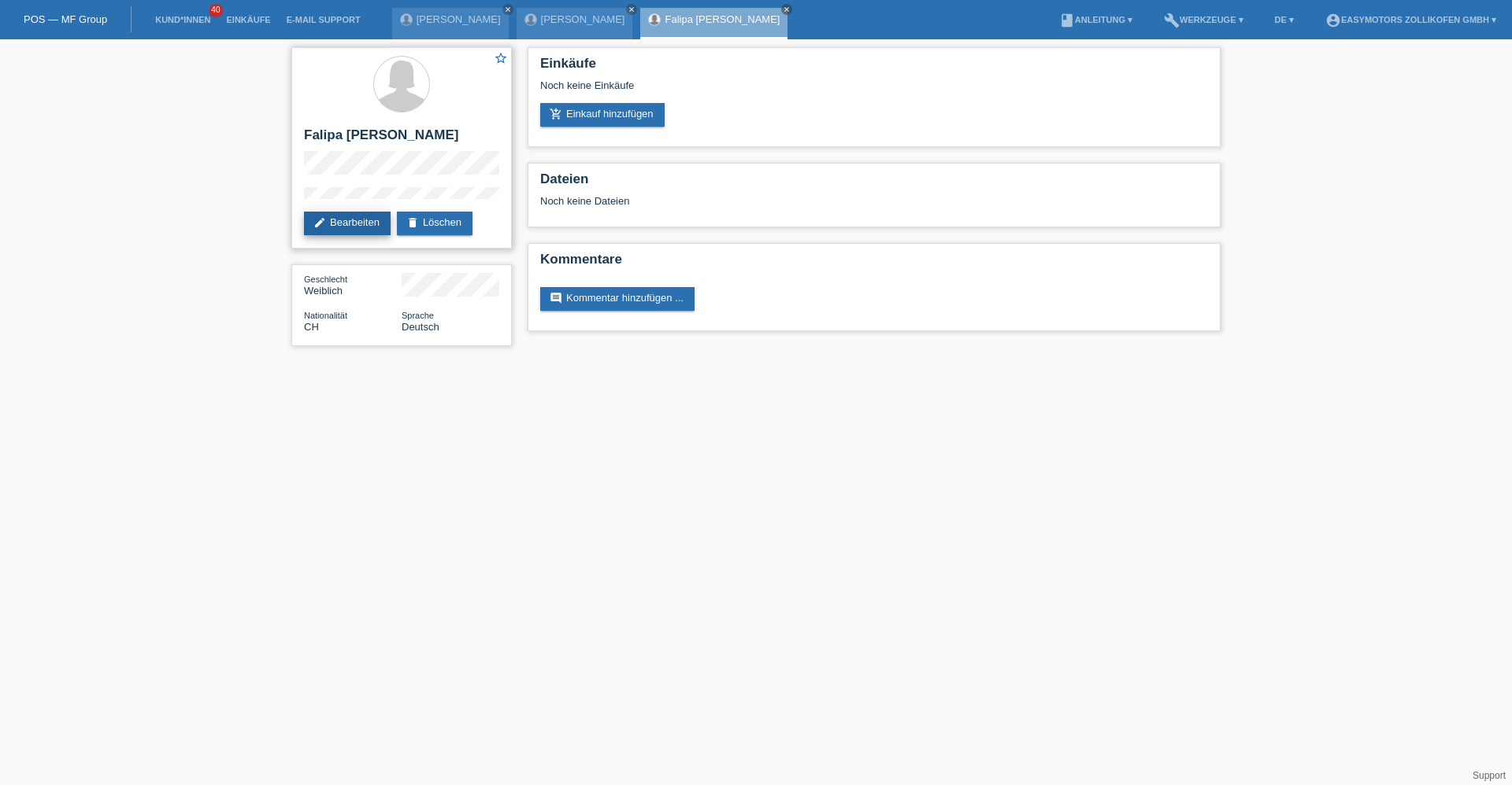
click at [333, 226] on link "edit Bearbeiten" at bounding box center [347, 224] width 87 height 24
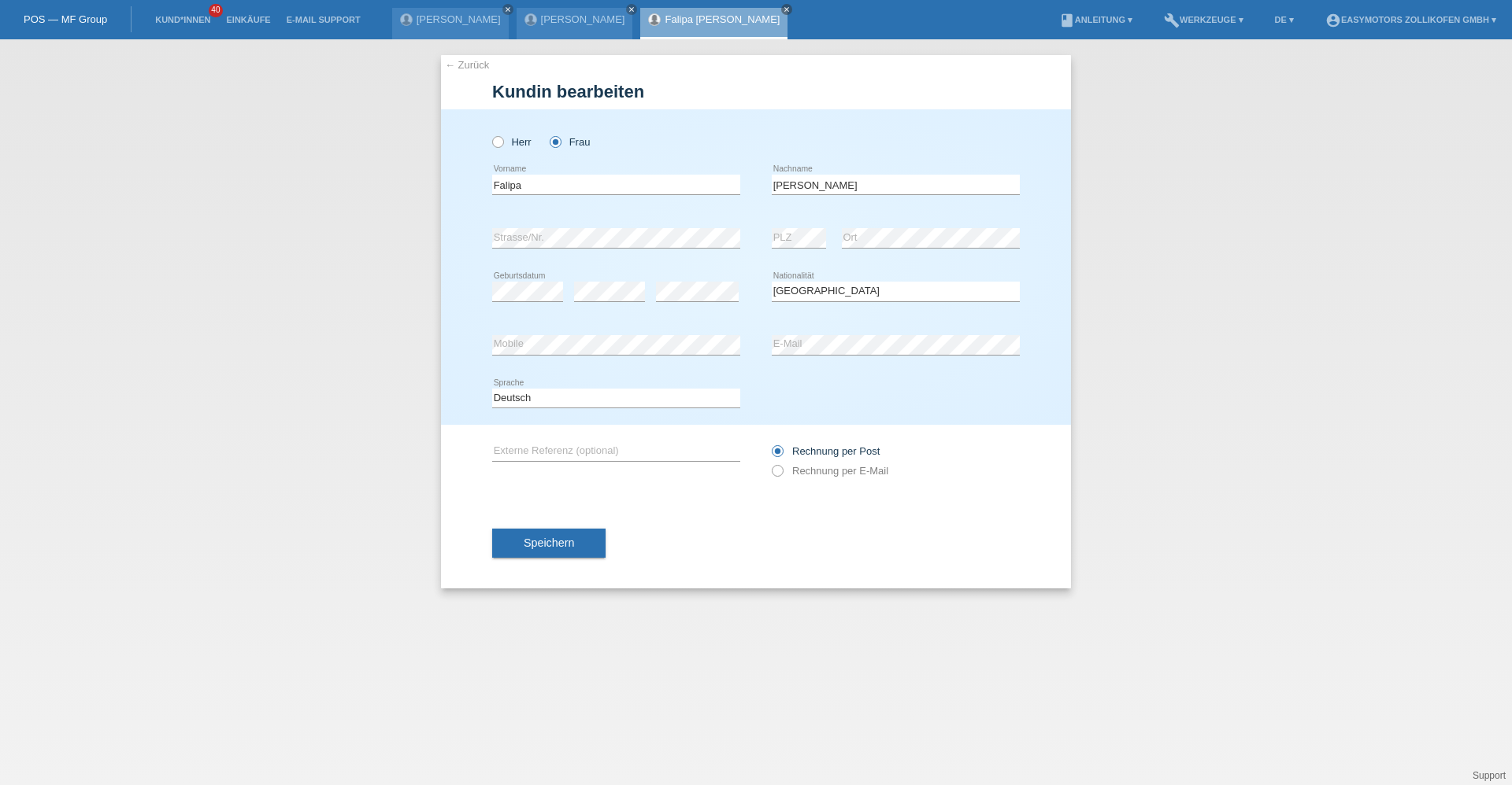
select select "CH"
drag, startPoint x: 767, startPoint y: 181, endPoint x: 892, endPoint y: 188, distance: 125.2
click at [881, 191] on div "Falipa error Vorname [PERSON_NAME] error Nachname" at bounding box center [756, 185] width 528 height 54
drag, startPoint x: 896, startPoint y: 185, endPoint x: 742, endPoint y: 192, distance: 154.2
click at [742, 192] on div "Falipa error Vorname [PERSON_NAME] error Nachname" at bounding box center [756, 185] width 528 height 54
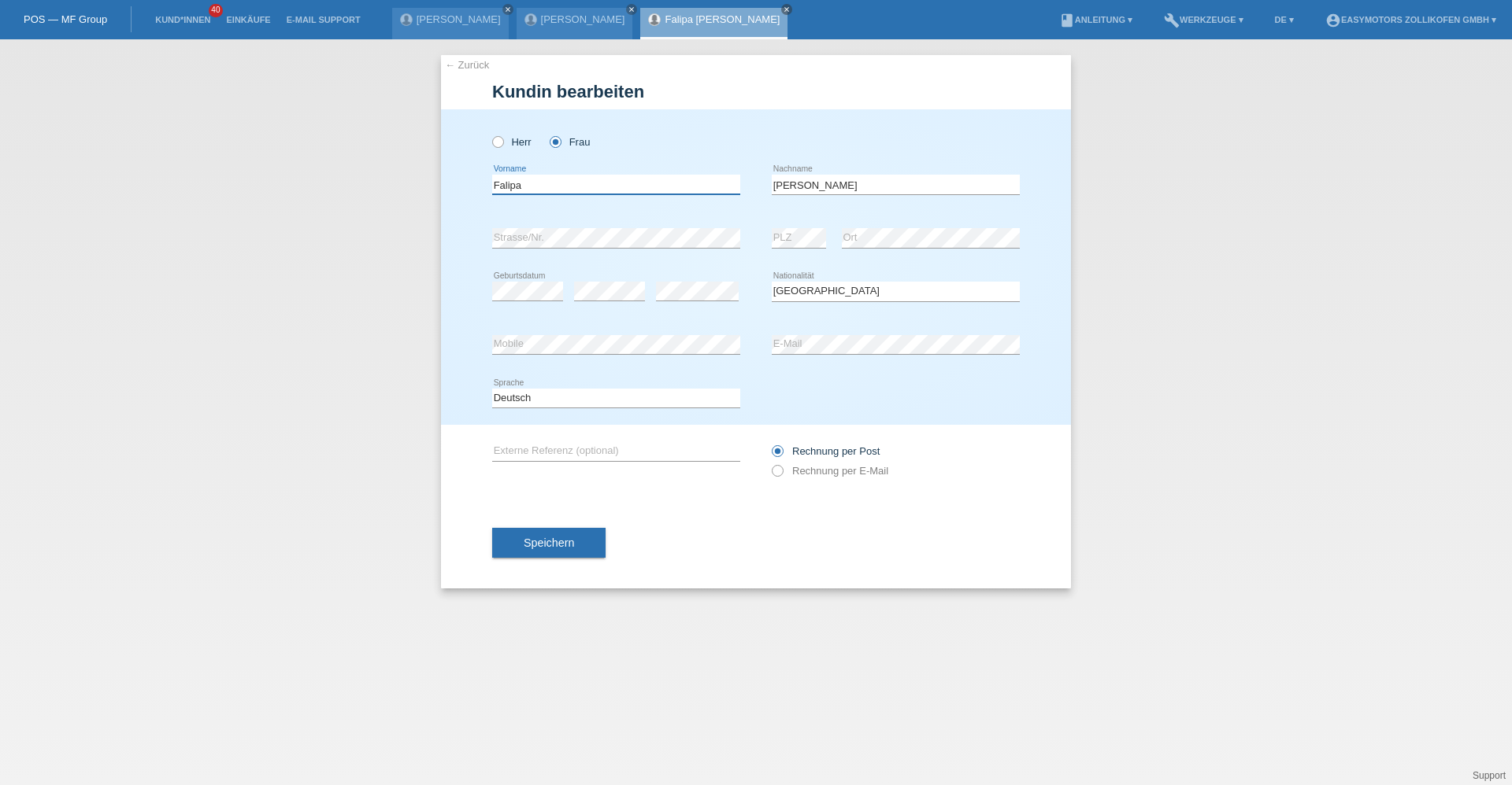
click at [663, 184] on input "Falipa" at bounding box center [616, 185] width 248 height 20
paste input "[PERSON_NAME]"
drag, startPoint x: 521, startPoint y: 184, endPoint x: 399, endPoint y: 209, distance: 124.5
click at [399, 209] on div "← Zurück Kundin bearbeiten Herr Frau FalipaMarmolejos Dominguez" at bounding box center [756, 412] width 1512 height 746
type input "FalipaMarmolejos Dominguez"
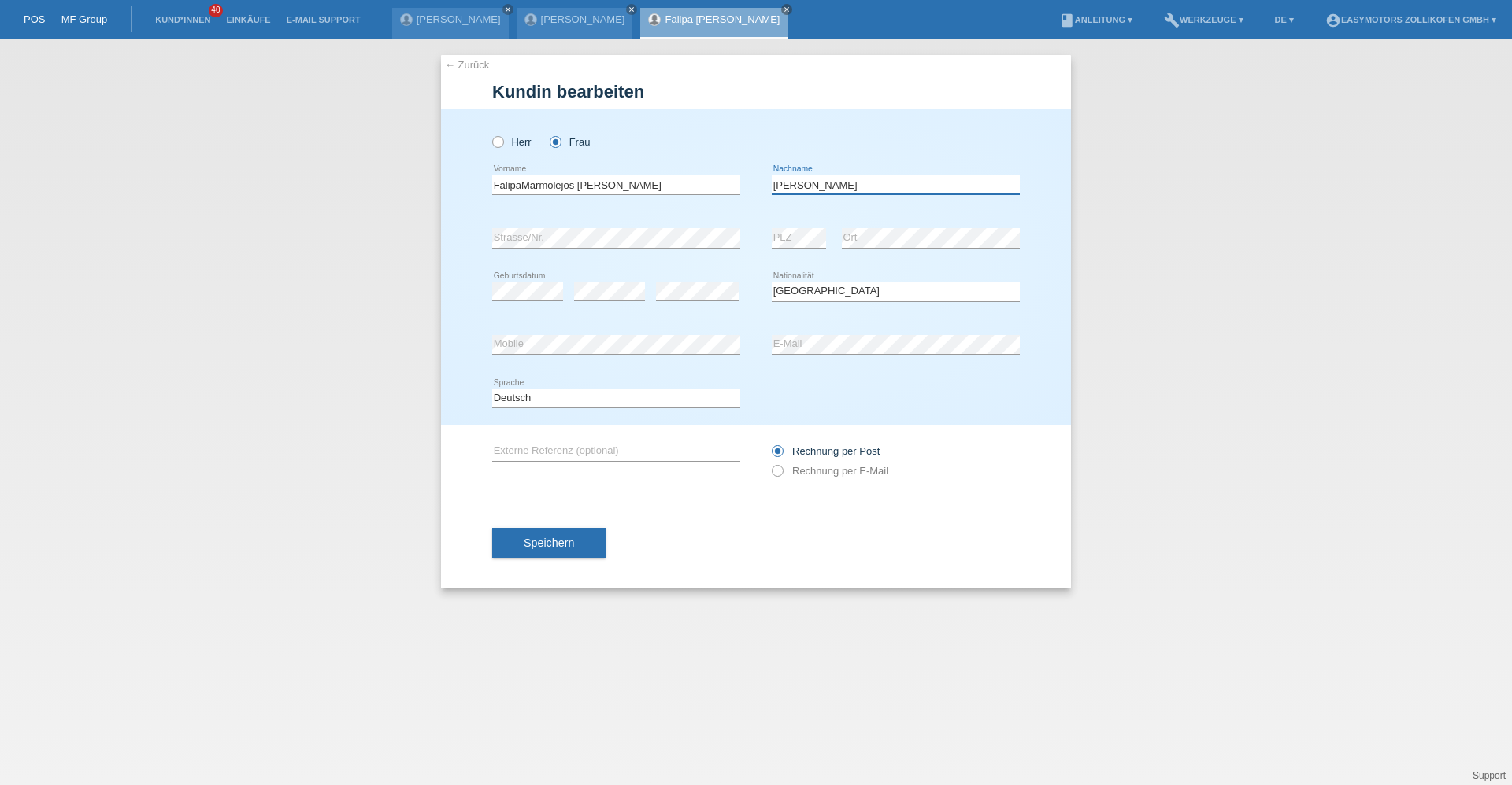
drag, startPoint x: 901, startPoint y: 190, endPoint x: 684, endPoint y: 208, distance: 217.7
click at [684, 208] on div "FalipaMarmolejos Dominguez error Vorname Marmolejos Dominguez error Nachname" at bounding box center [756, 185] width 528 height 54
paste input "Falipa"
type input "Falipa"
drag, startPoint x: 519, startPoint y: 182, endPoint x: 442, endPoint y: 192, distance: 77.6
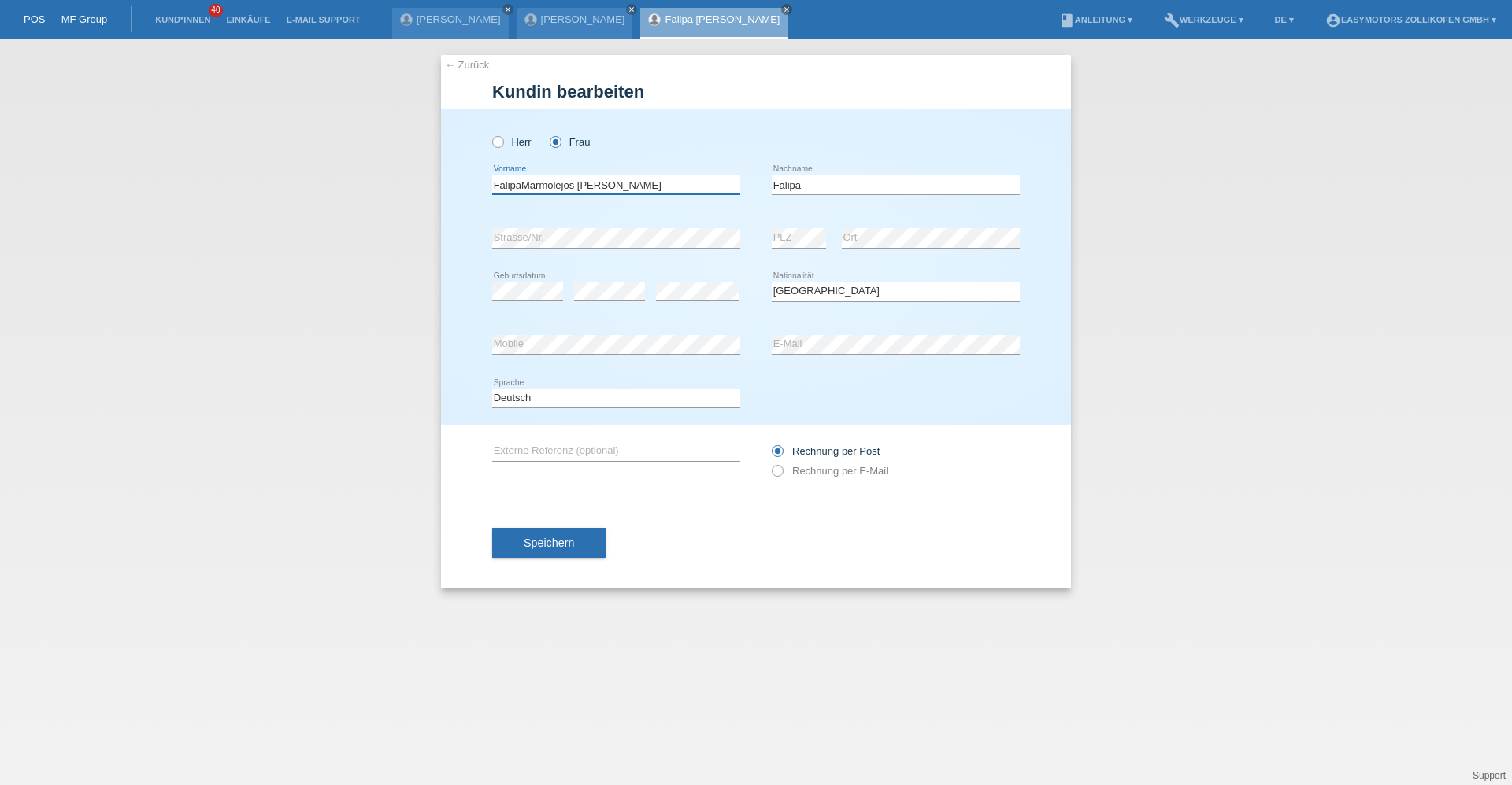
click at [442, 192] on div "Herr Frau FalipaMarmolejos Dominguez error Vorname Falipa error" at bounding box center [756, 267] width 630 height 315
type input "[PERSON_NAME]"
click at [519, 541] on button "Speichern" at bounding box center [548, 543] width 114 height 30
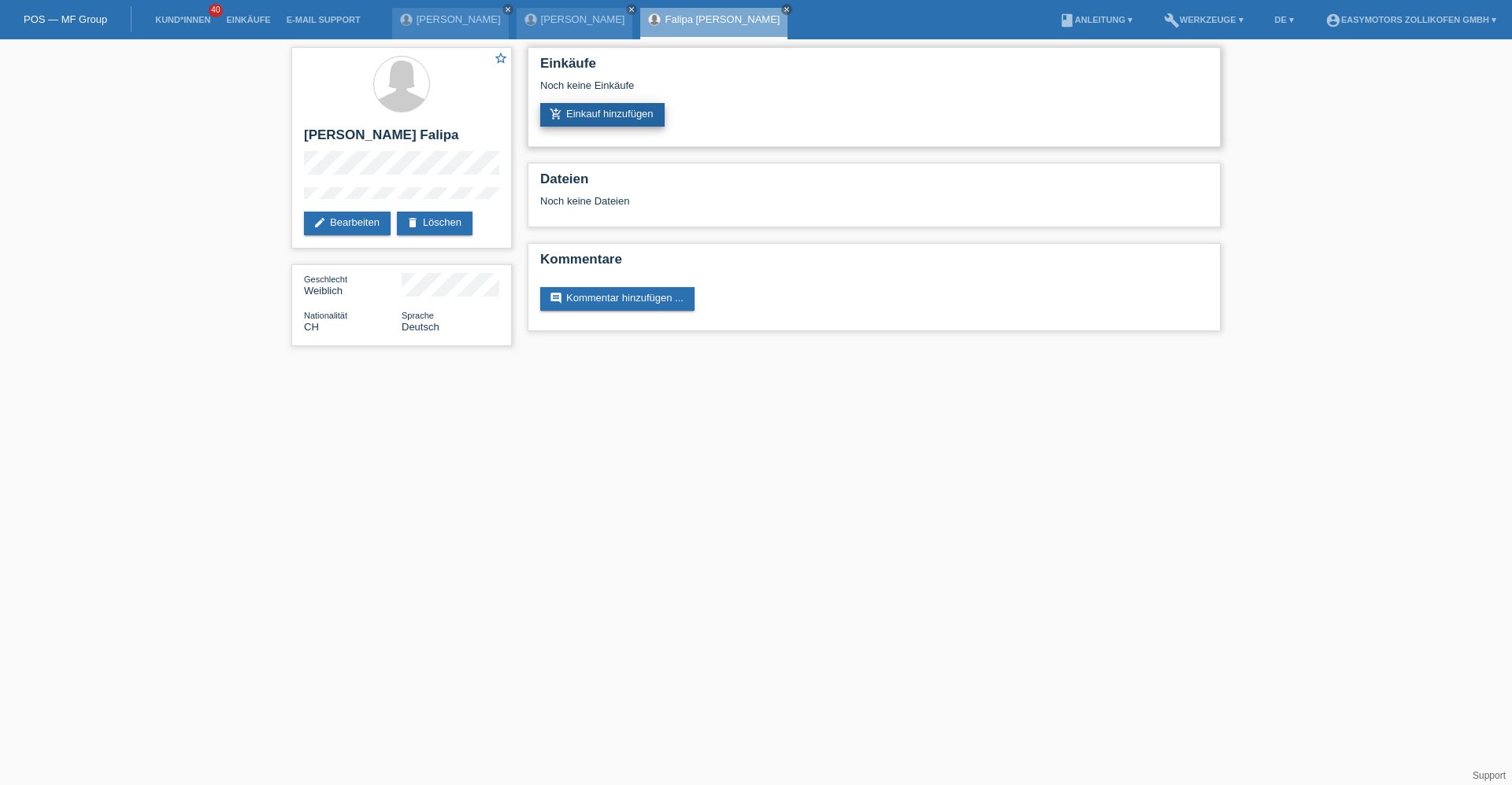
click at [626, 107] on link "add_shopping_cart Einkauf hinzufügen" at bounding box center [602, 114] width 124 height 24
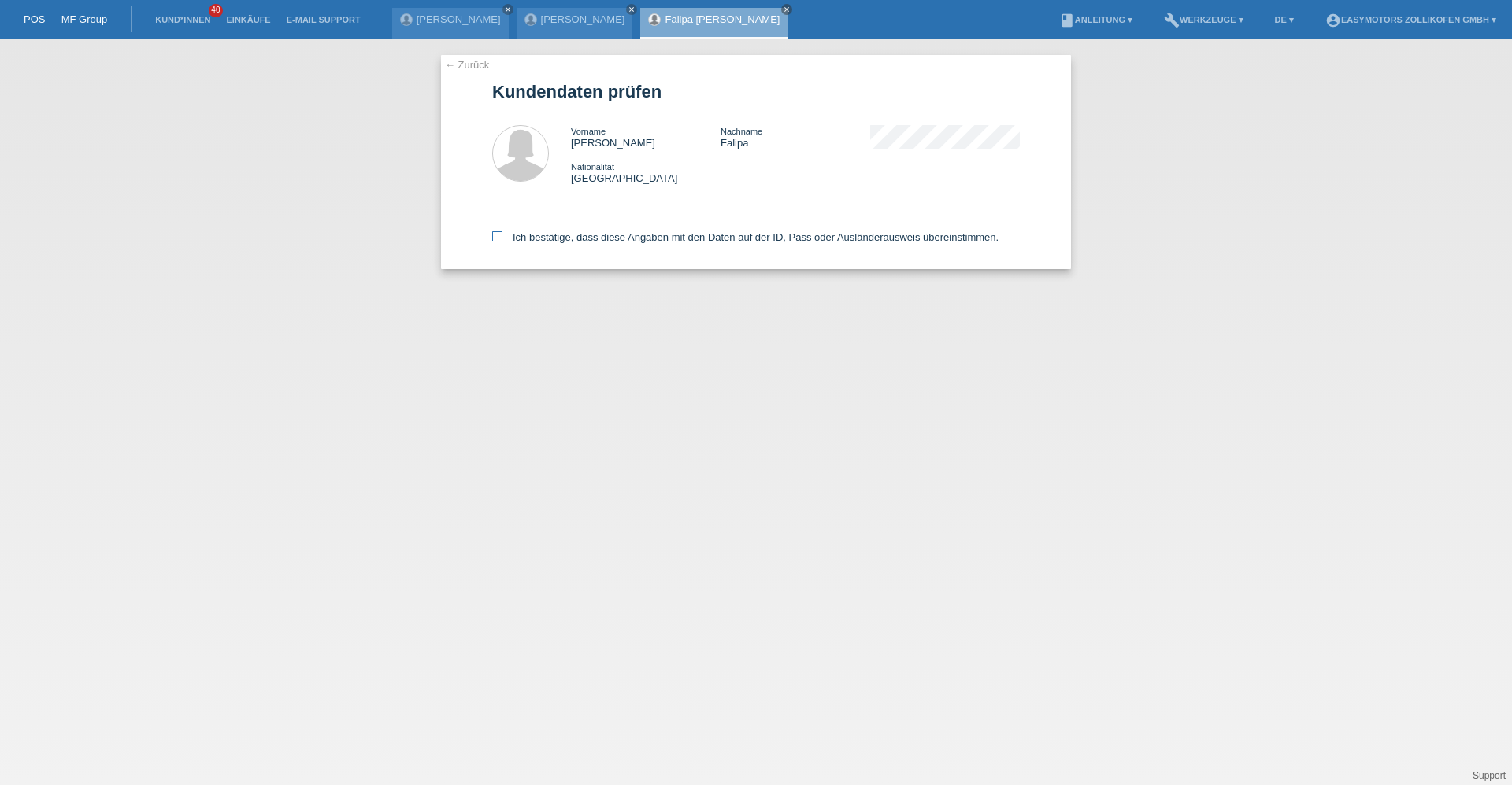
click at [500, 242] on icon at bounding box center [497, 236] width 10 height 10
click at [500, 242] on input "Ich bestätige, dass diese Angaben mit den Daten auf der ID, Pass oder Ausländer…" at bounding box center [497, 236] width 10 height 10
checkbox input "true"
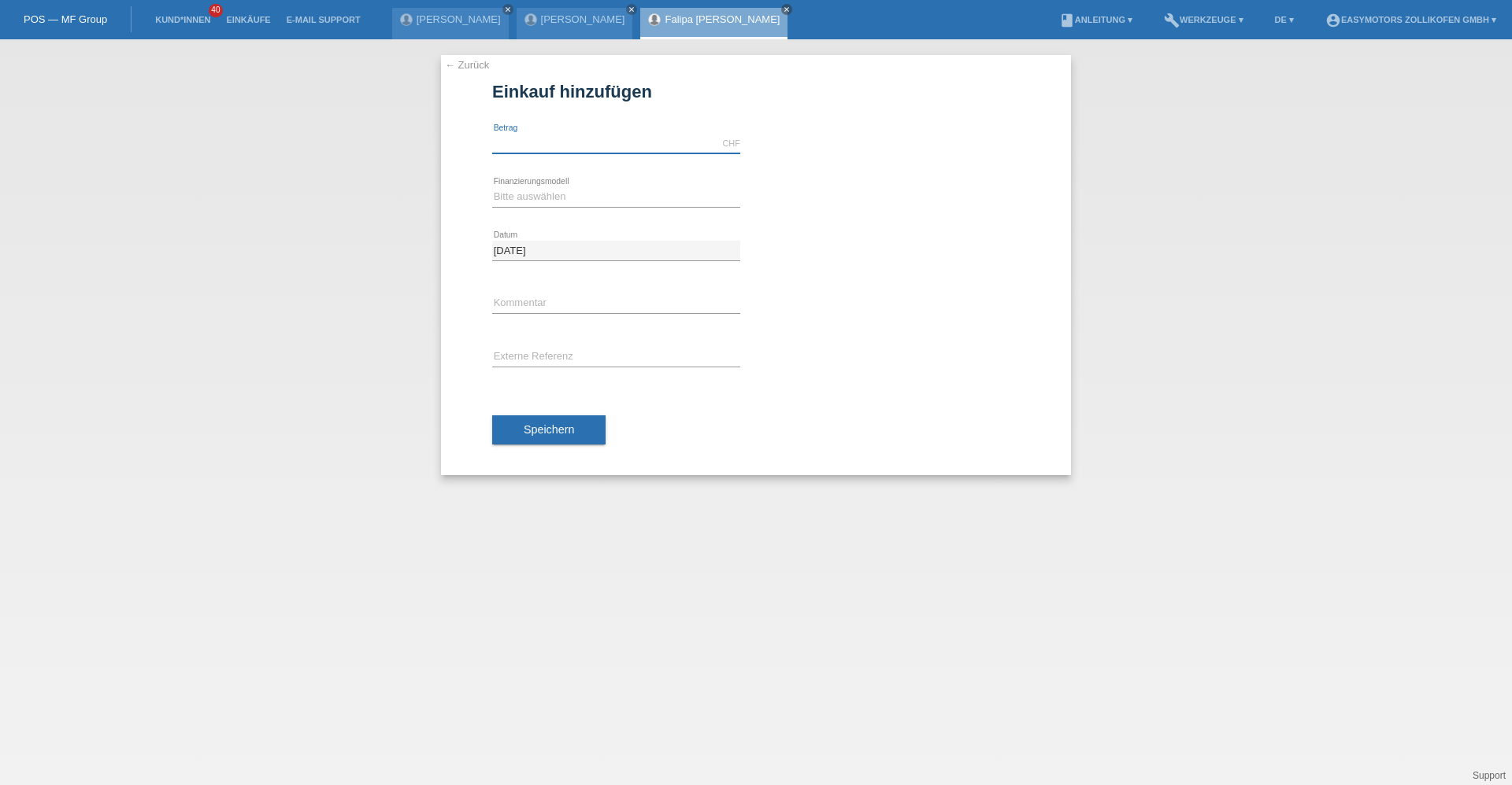
click at [531, 142] on input "text" at bounding box center [616, 144] width 248 height 20
type input "8990.00"
click at [517, 193] on select "Bitte auswählen Fixe Raten Kauf auf Rechnung mit Teilzahlungsoption" at bounding box center [616, 196] width 248 height 19
select select "67"
click at [492, 187] on select "Bitte auswählen Fixe Raten Kauf auf Rechnung mit Teilzahlungsoption" at bounding box center [616, 196] width 248 height 19
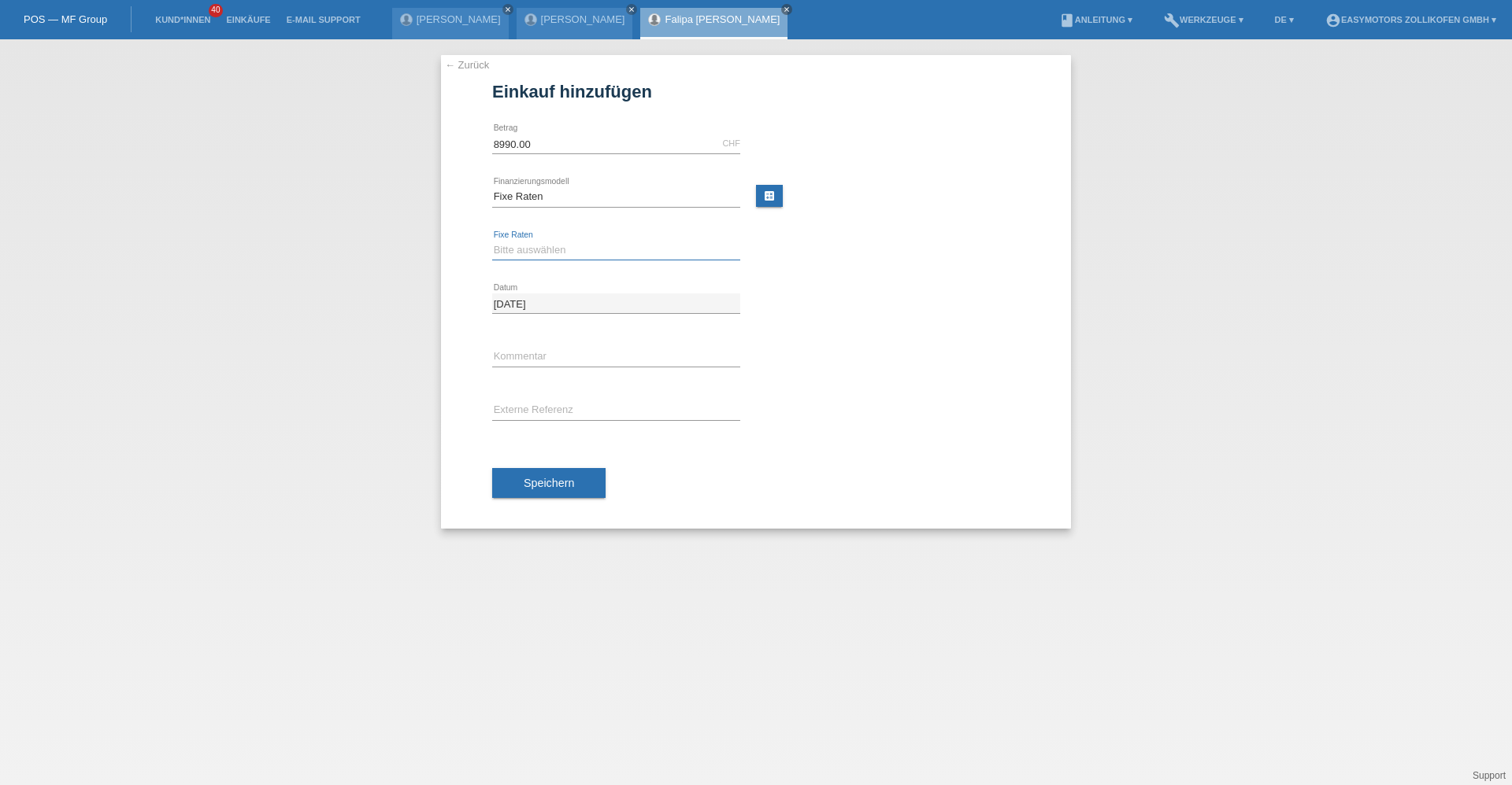
click at [539, 252] on select "Bitte auswählen 12 Raten 24 Raten 36 Raten 48 Raten" at bounding box center [616, 250] width 248 height 19
select select "136"
click at [492, 241] on select "Bitte auswählen 12 Raten 24 Raten 36 Raten 48 Raten" at bounding box center [616, 250] width 248 height 19
click at [524, 479] on span "Speichern" at bounding box center [548, 483] width 51 height 12
